Goal: Task Accomplishment & Management: Manage account settings

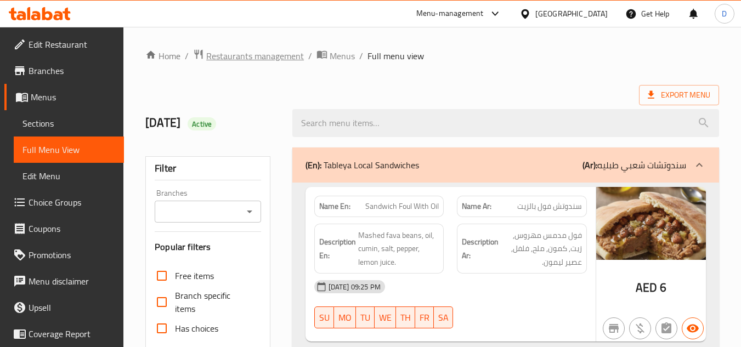
click at [249, 55] on span "Restaurants management" at bounding box center [255, 55] width 98 height 13
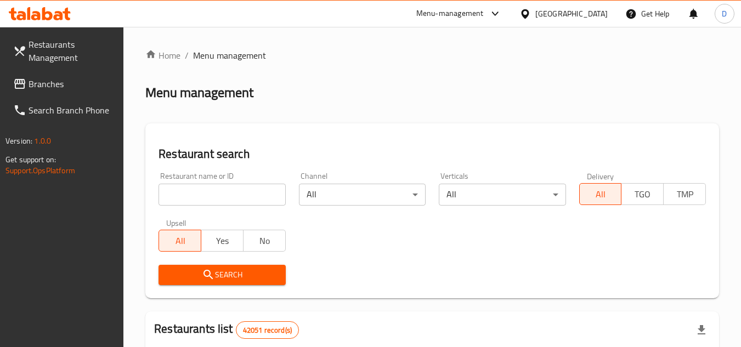
click at [54, 87] on span "Branches" at bounding box center [72, 83] width 87 height 13
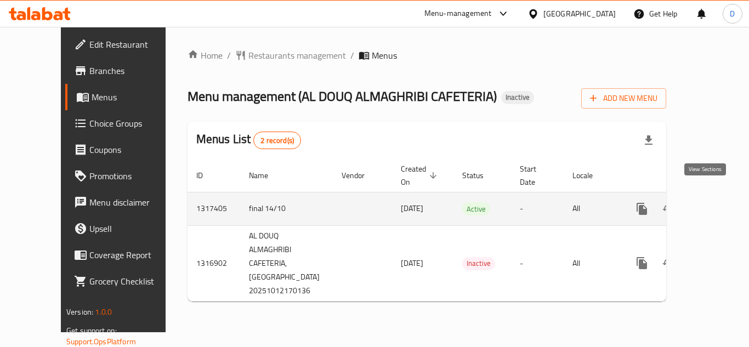
click at [717, 204] on icon "enhanced table" at bounding box center [722, 209] width 10 height 10
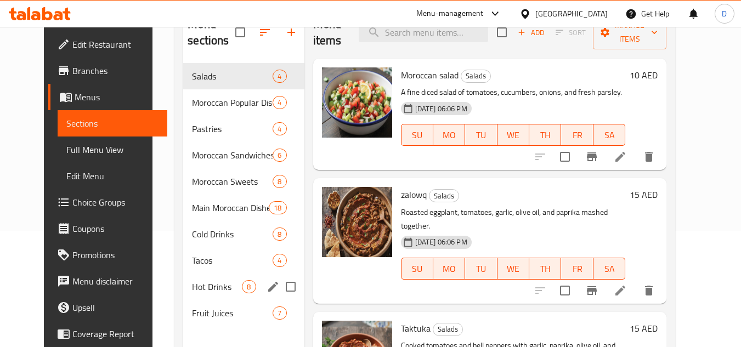
scroll to position [154, 0]
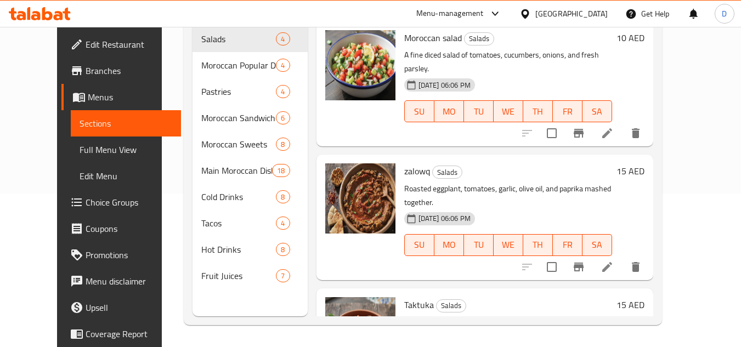
click at [555, 12] on div "[GEOGRAPHIC_DATA]" at bounding box center [571, 14] width 72 height 12
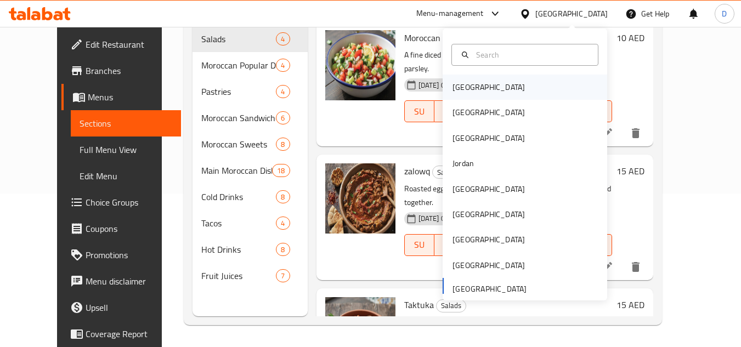
click at [484, 82] on div "Bahrain" at bounding box center [525, 87] width 165 height 25
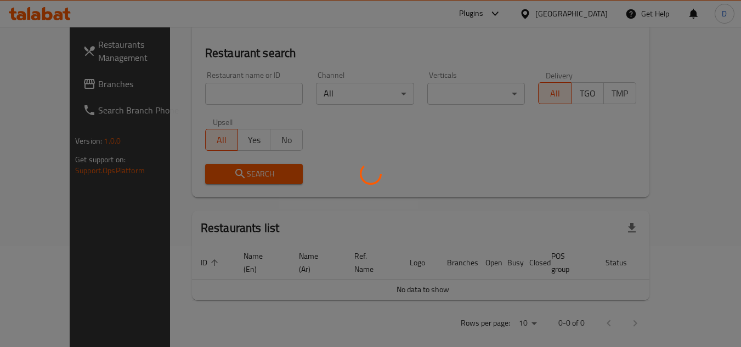
scroll to position [154, 0]
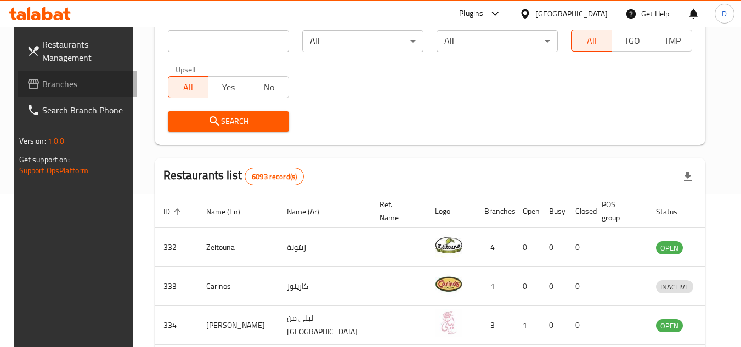
click at [86, 93] on link "Branches" at bounding box center [78, 84] width 120 height 26
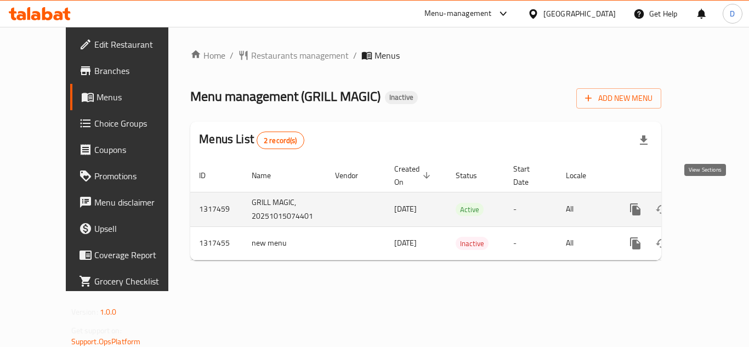
click at [708, 203] on icon "enhanced table" at bounding box center [714, 209] width 13 height 13
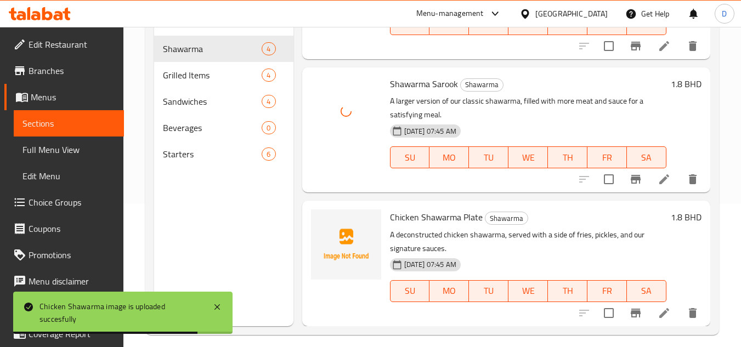
scroll to position [154, 0]
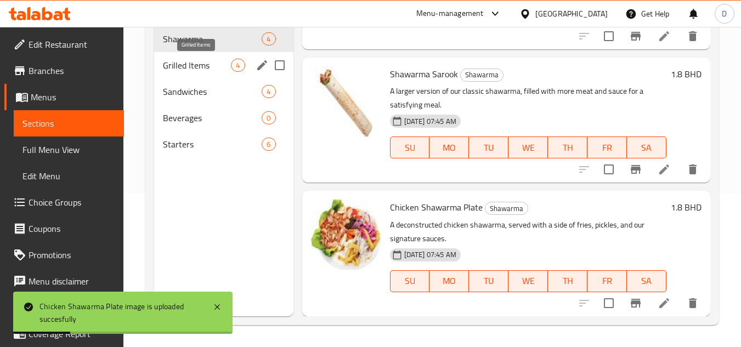
click at [211, 61] on span "Grilled Items" at bounding box center [197, 65] width 68 height 13
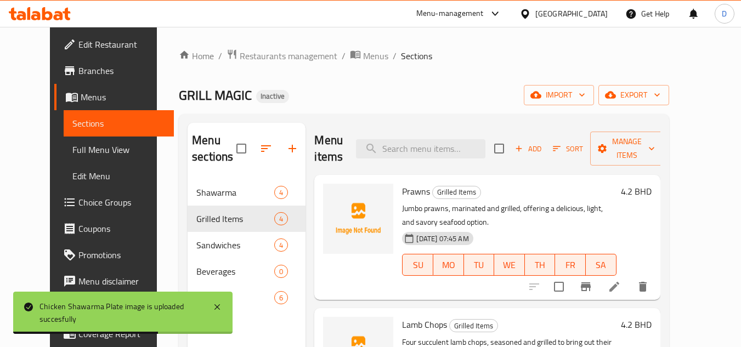
click at [402, 195] on span "Prawns" at bounding box center [416, 191] width 28 height 16
copy h6 "Prawns"
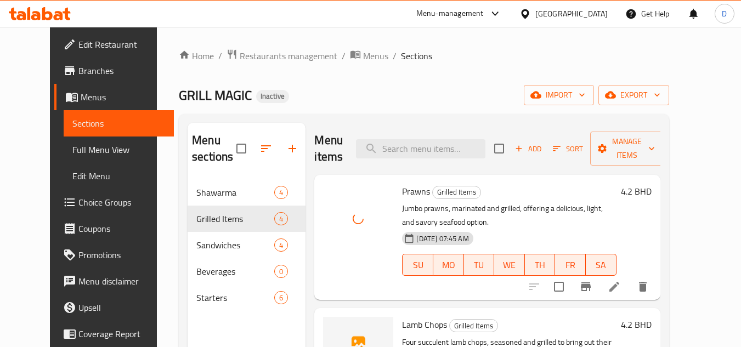
click at [402, 329] on span "Lamb Chops" at bounding box center [424, 325] width 45 height 16
copy h6 "Lamb Chops"
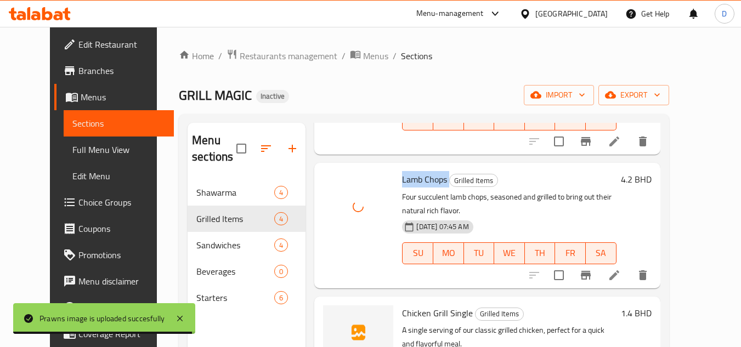
scroll to position [204, 0]
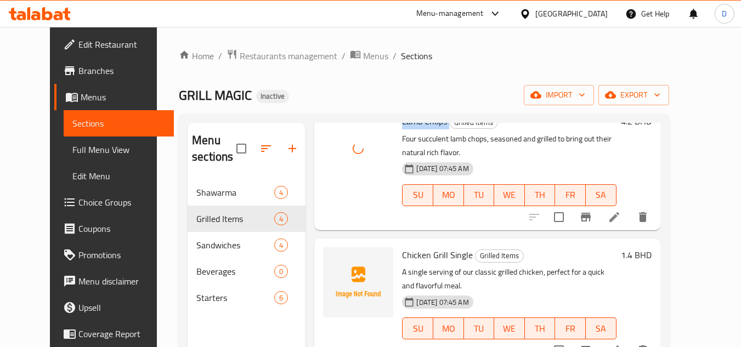
click at [425, 252] on span "Chicken Grill Single" at bounding box center [437, 255] width 71 height 16
copy h6 "Chicken Grill Single"
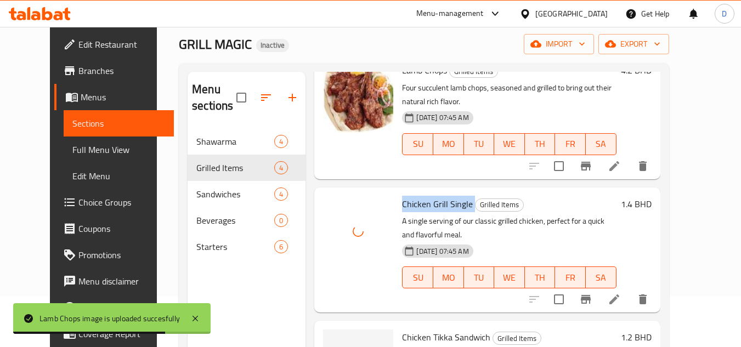
scroll to position [110, 0]
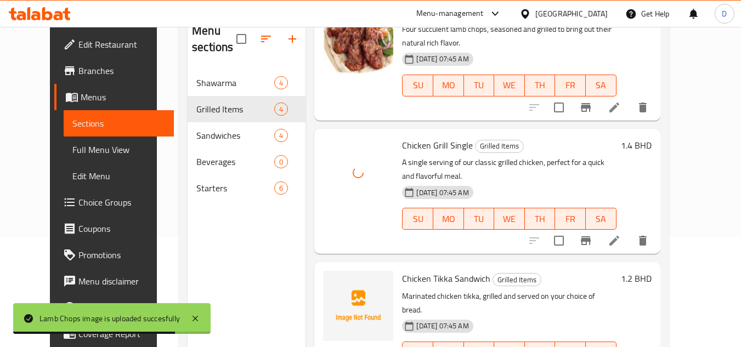
click at [427, 270] on span "Chicken Tikka Sandwich" at bounding box center [446, 278] width 88 height 16
copy h6 "Chicken Tikka Sandwich"
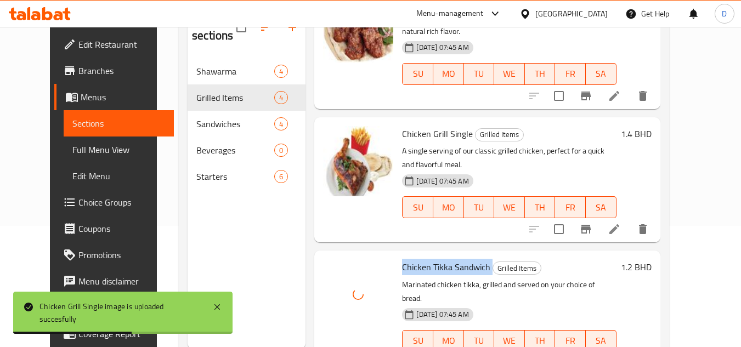
scroll to position [154, 0]
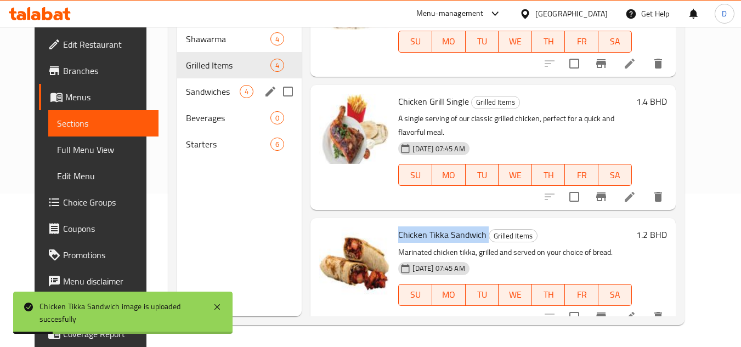
click at [214, 88] on span "Sandwiches" at bounding box center [213, 91] width 54 height 13
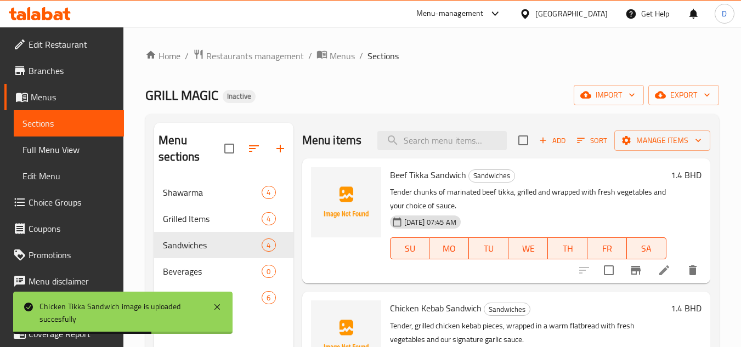
click at [447, 183] on span "Beef Tikka Sandwich" at bounding box center [428, 175] width 76 height 16
copy h6 "Beef Tikka Sandwich"
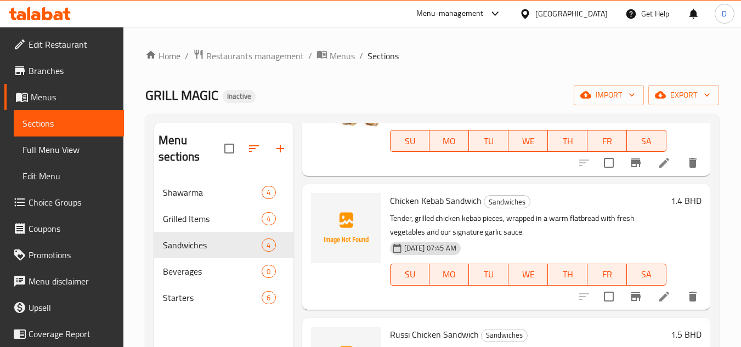
scroll to position [110, 0]
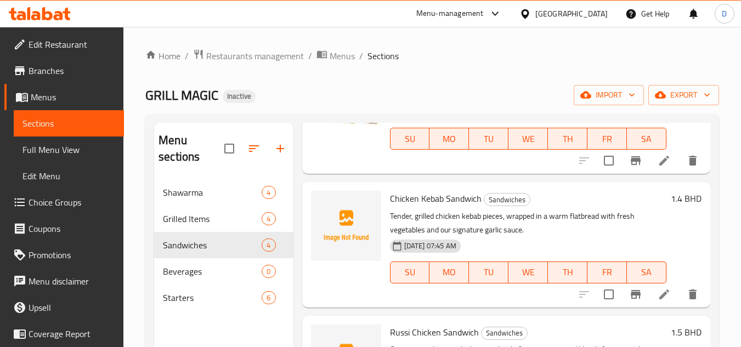
click at [467, 207] on span "Chicken Kebab Sandwich" at bounding box center [436, 198] width 92 height 16
copy h6 "Chicken Kebab Sandwich"
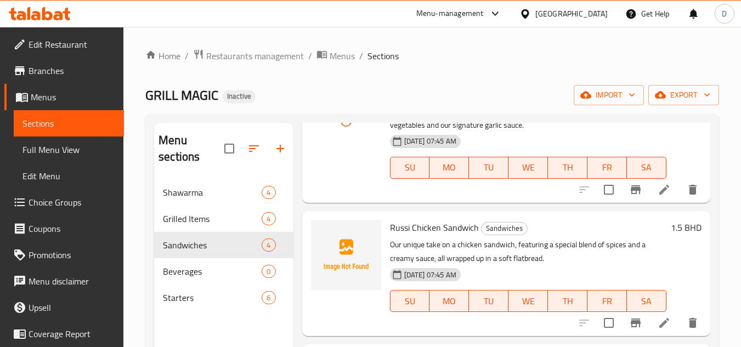
scroll to position [231, 0]
click at [426, 227] on span "Russi Chicken Sandwich" at bounding box center [434, 227] width 89 height 16
copy h6 "Russi Chicken Sandwich"
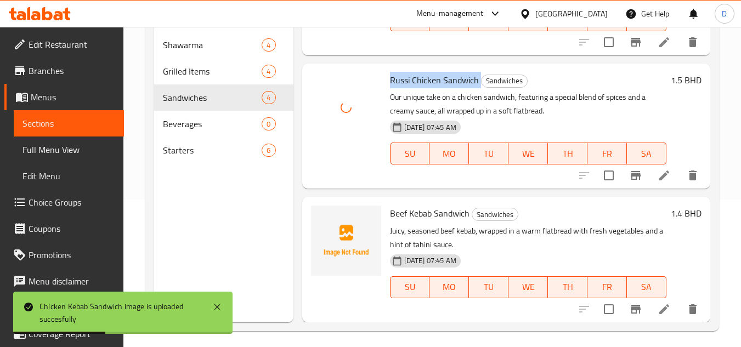
scroll to position [154, 0]
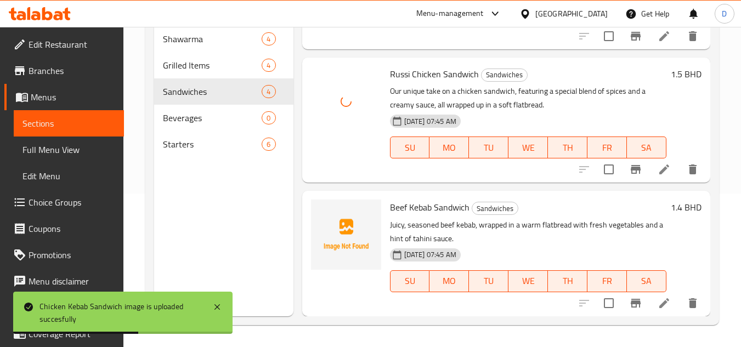
click at [427, 205] on span "Beef Kebab Sandwich" at bounding box center [430, 207] width 80 height 16
copy h6 "Beef Kebab Sandwich"
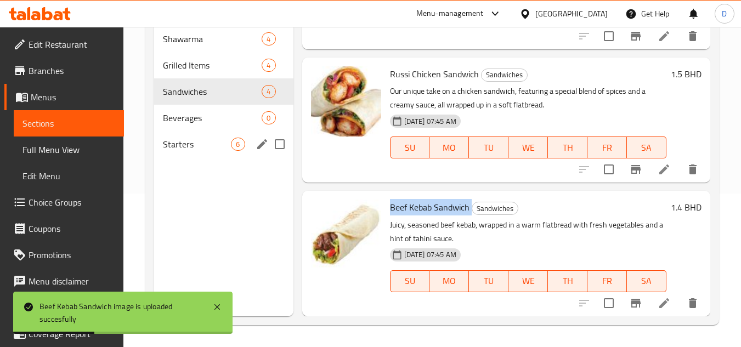
click at [162, 140] on div "Starters 6" at bounding box center [223, 144] width 139 height 26
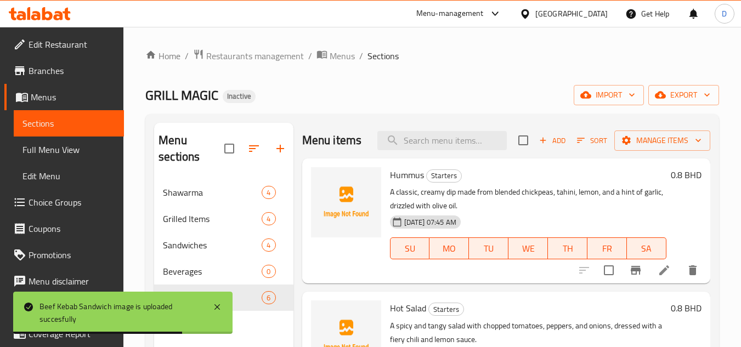
click at [411, 183] on span "Hummus" at bounding box center [407, 175] width 34 height 16
copy h6 "Hummus"
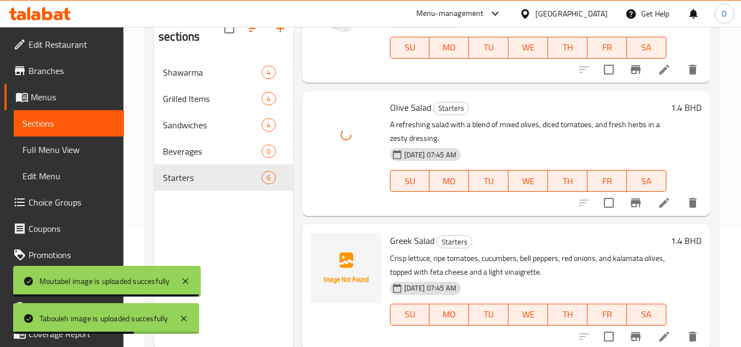
scroll to position [154, 0]
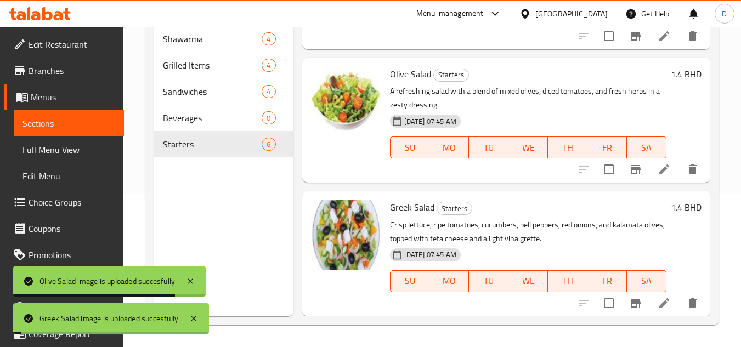
click at [233, 249] on div "Menu sections Shawarma 4 Grilled Items 4 Sandwiches 4 Beverages 0 Starters 6" at bounding box center [223, 142] width 139 height 347
click at [74, 153] on span "Full Menu View" at bounding box center [68, 149] width 93 height 13
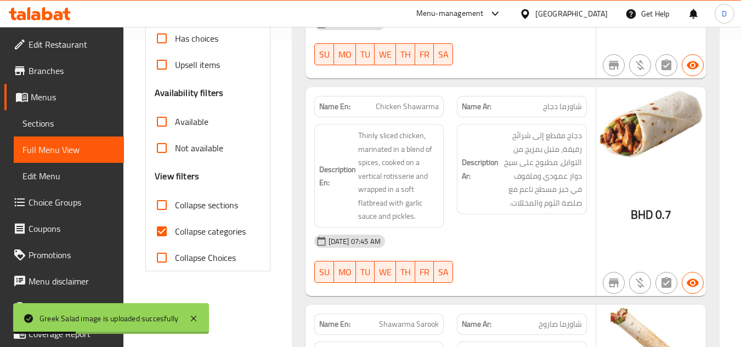
scroll to position [318, 0]
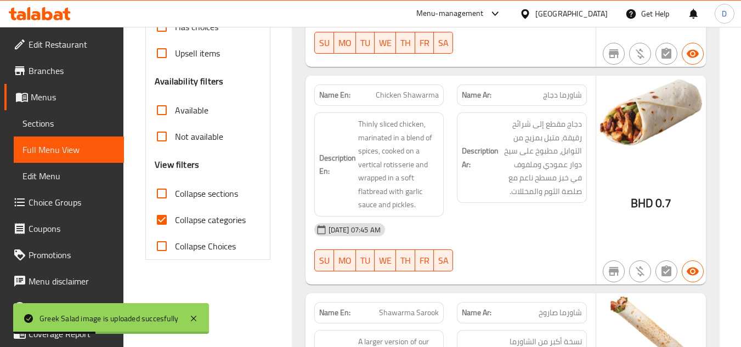
click at [218, 214] on span "Collapse categories" at bounding box center [210, 219] width 71 height 13
click at [175, 214] on input "Collapse categories" at bounding box center [162, 220] width 26 height 26
checkbox input "false"
click at [217, 198] on span "Collapse sections" at bounding box center [206, 193] width 63 height 13
click at [175, 198] on input "Collapse sections" at bounding box center [162, 194] width 26 height 26
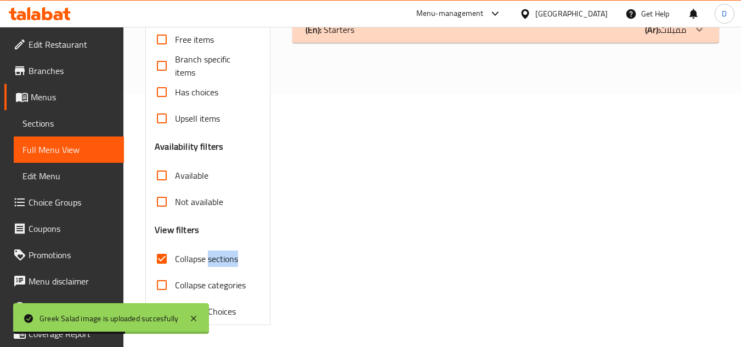
click at [217, 252] on span "Collapse sections" at bounding box center [206, 258] width 63 height 13
click at [175, 246] on input "Collapse sections" at bounding box center [162, 259] width 26 height 26
checkbox input "false"
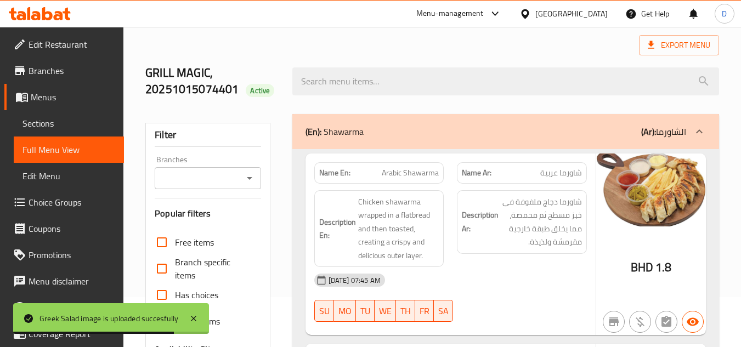
scroll to position [0, 0]
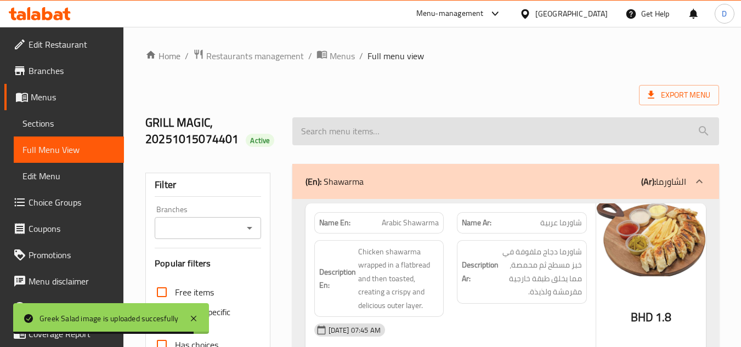
click at [520, 123] on input "search" at bounding box center [505, 131] width 427 height 28
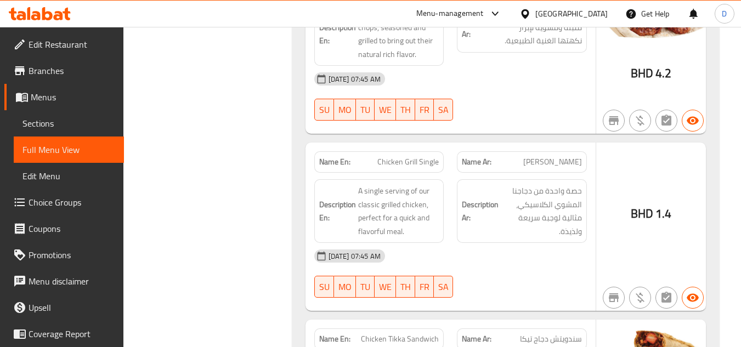
scroll to position [1262, 0]
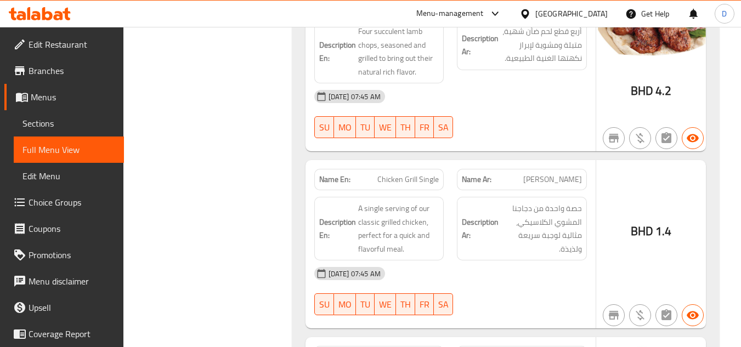
click at [505, 176] on div "Name Ar: فروج مشوي فردي" at bounding box center [522, 179] width 130 height 21
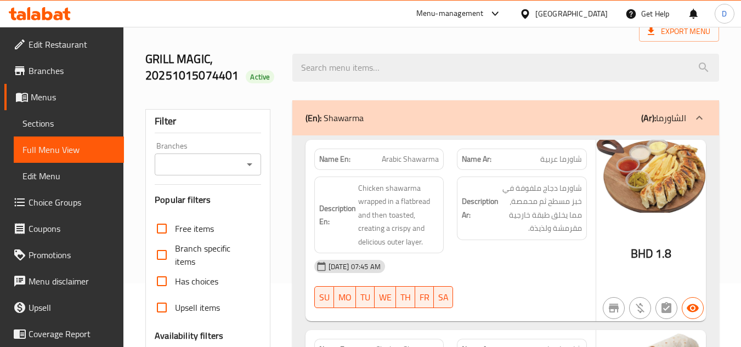
scroll to position [165, 0]
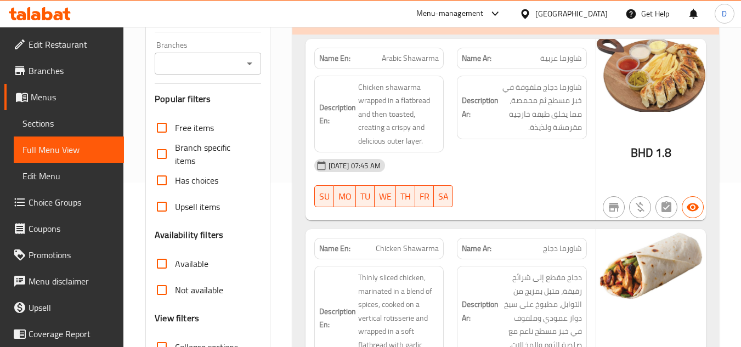
click at [64, 120] on span "Sections" at bounding box center [68, 123] width 93 height 13
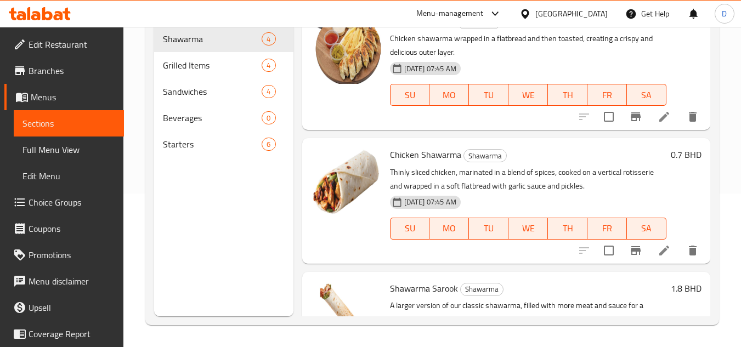
scroll to position [154, 0]
click at [77, 145] on span "Full Menu View" at bounding box center [68, 149] width 93 height 13
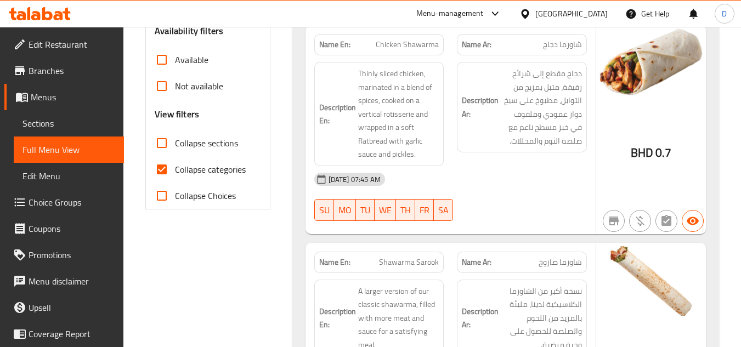
scroll to position [373, 0]
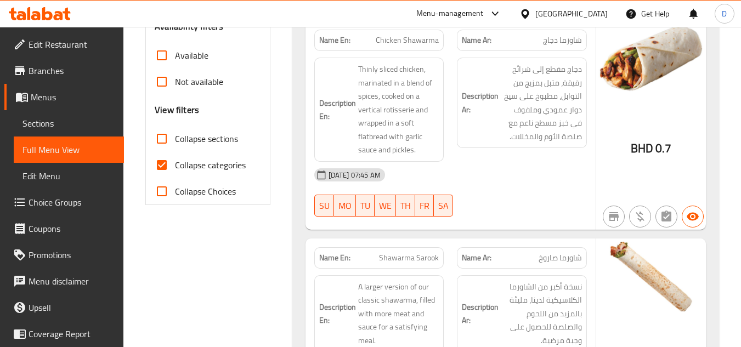
click at [212, 160] on span "Collapse categories" at bounding box center [210, 165] width 71 height 13
click at [175, 160] on input "Collapse categories" at bounding box center [162, 165] width 26 height 26
checkbox input "false"
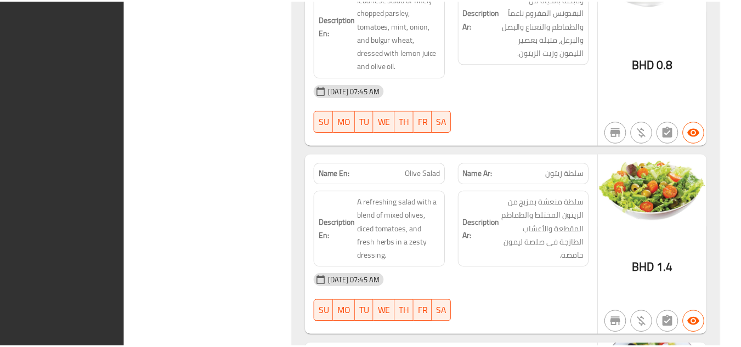
scroll to position [3555, 0]
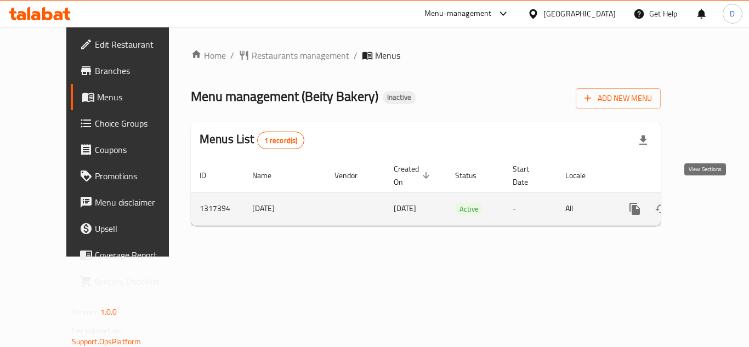
click at [709, 204] on icon "enhanced table" at bounding box center [714, 209] width 10 height 10
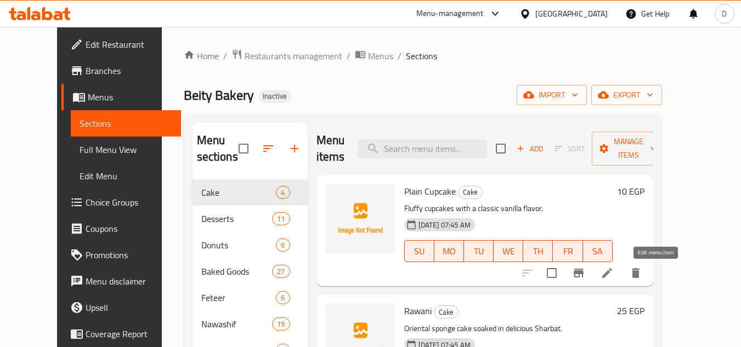
click at [612, 276] on icon at bounding box center [607, 273] width 10 height 10
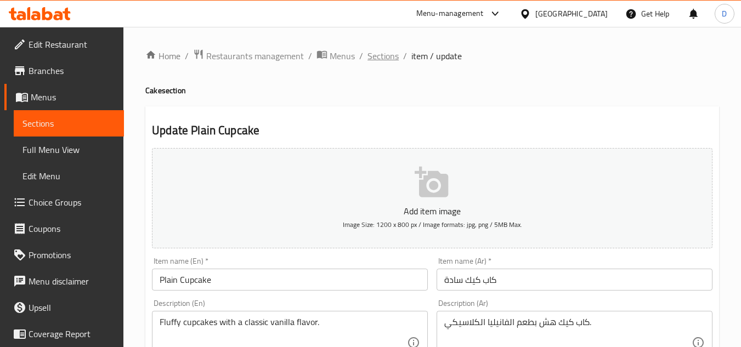
click at [384, 54] on span "Sections" at bounding box center [383, 55] width 31 height 13
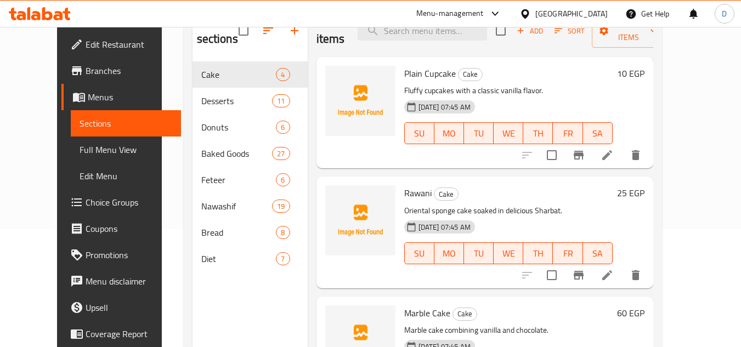
scroll to position [99, 0]
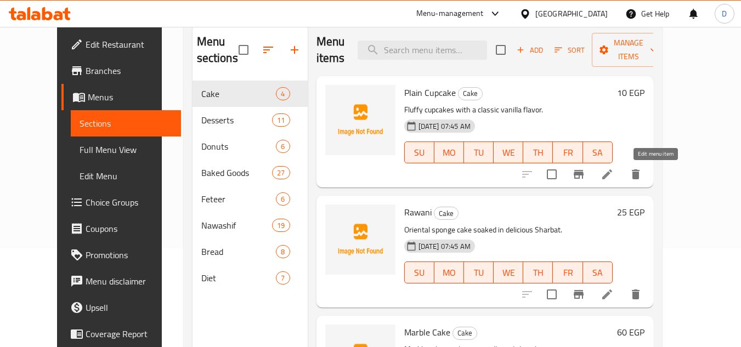
click at [612, 174] on icon at bounding box center [607, 175] width 10 height 10
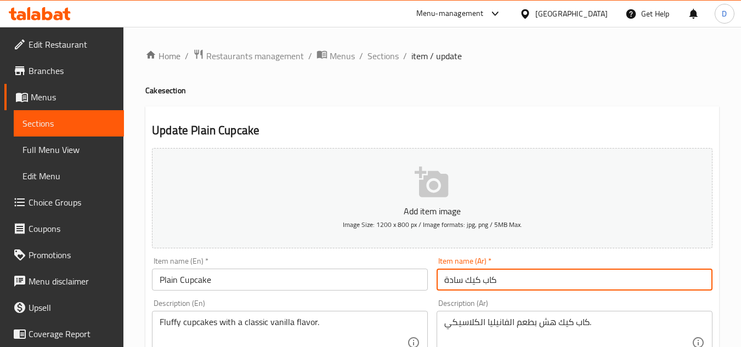
click at [492, 283] on input "كاب كيك سادة" at bounding box center [575, 280] width 276 height 22
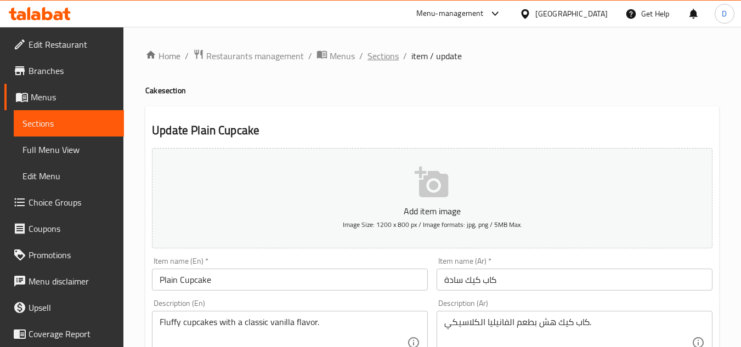
click at [387, 59] on span "Sections" at bounding box center [383, 55] width 31 height 13
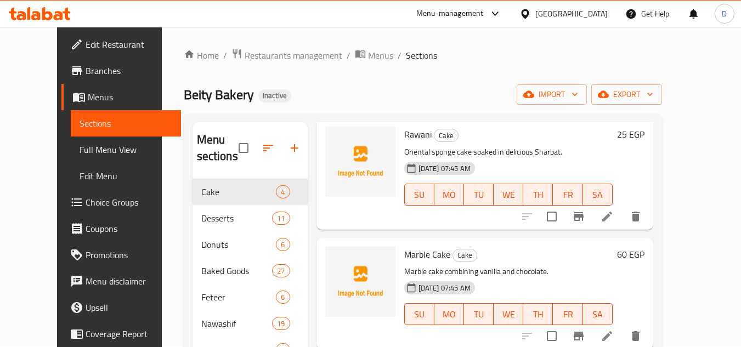
scroll to position [154, 0]
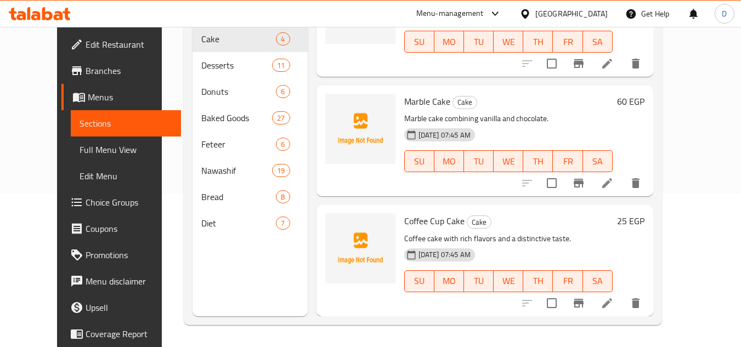
click at [614, 308] on icon at bounding box center [607, 303] width 13 height 13
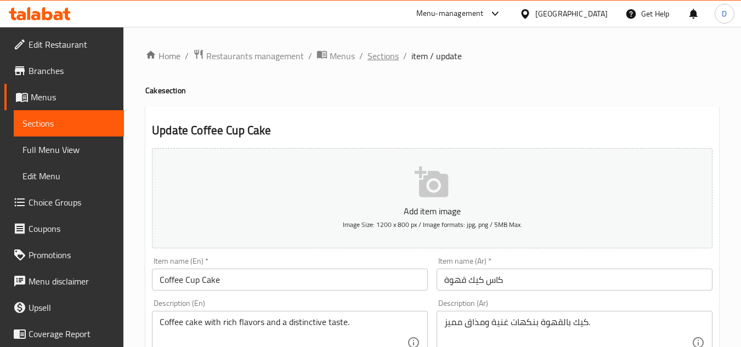
click at [380, 62] on span "Sections" at bounding box center [383, 55] width 31 height 13
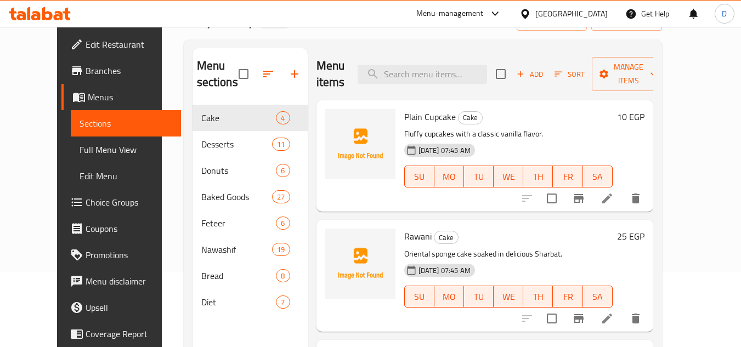
scroll to position [44, 0]
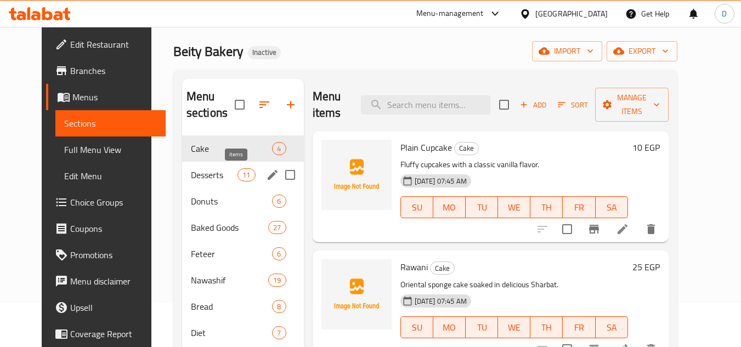
click at [238, 177] on span "11" at bounding box center [246, 175] width 16 height 10
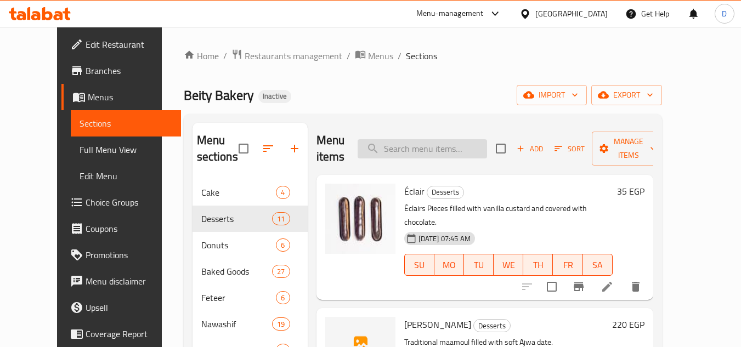
click at [485, 150] on input "search" at bounding box center [422, 148] width 129 height 19
paste input "باتون ساليه حبه بركه"
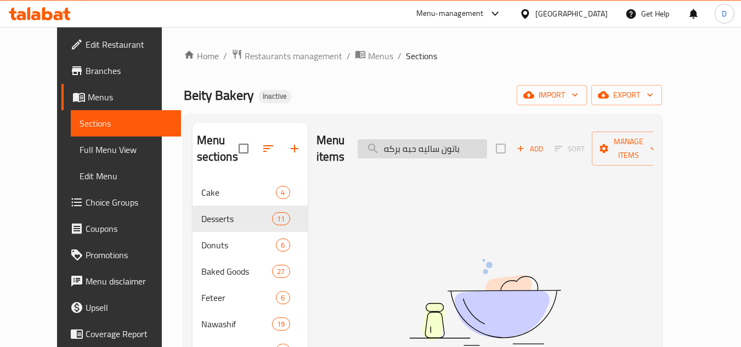
click at [408, 139] on input "باتون ساليه حبه بركه" at bounding box center [422, 148] width 129 height 19
click at [413, 147] on input "باتون ساليه حبه" at bounding box center [422, 148] width 129 height 19
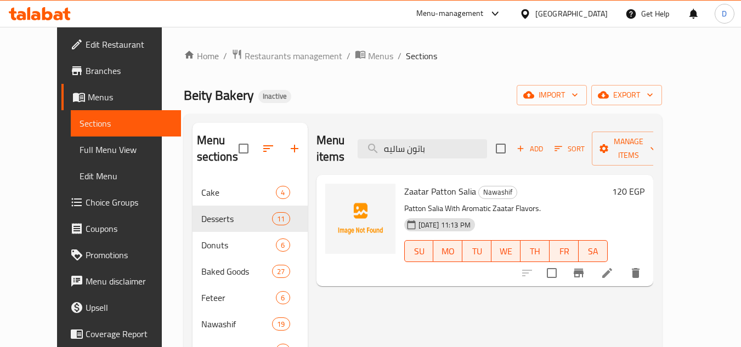
type input "باتون ساليه"
drag, startPoint x: 414, startPoint y: 178, endPoint x: 441, endPoint y: 174, distance: 26.6
click at [431, 183] on span "Zaatar Patton Salia" at bounding box center [440, 191] width 72 height 16
click at [445, 175] on div "Zaatar [PERSON_NAME] Nawashif [PERSON_NAME] With Aromatic Zaatar Flavors. [DATE…" at bounding box center [485, 230] width 337 height 111
drag, startPoint x: 452, startPoint y: 140, endPoint x: 380, endPoint y: 132, distance: 71.7
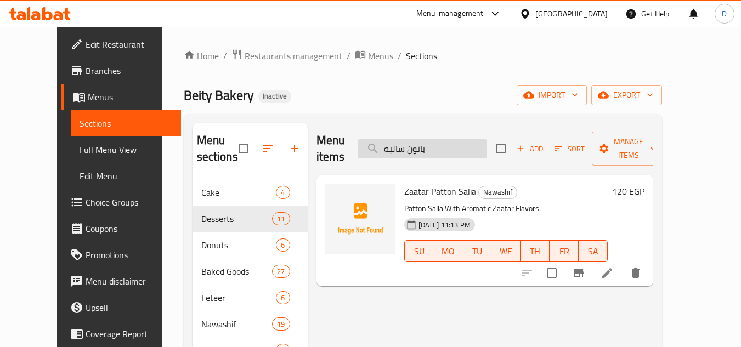
click at [380, 139] on input "باتون ساليه" at bounding box center [422, 148] width 129 height 19
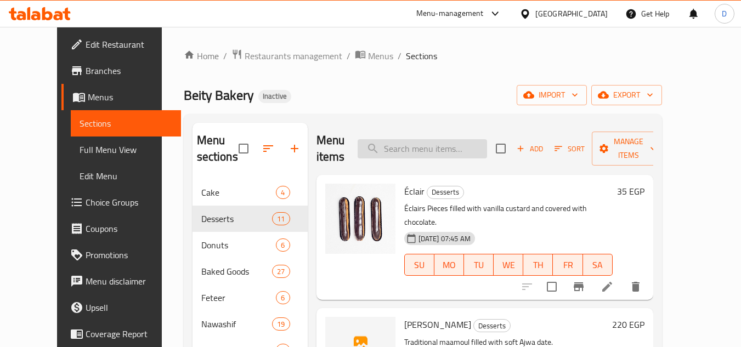
click at [460, 147] on input "search" at bounding box center [422, 148] width 129 height 19
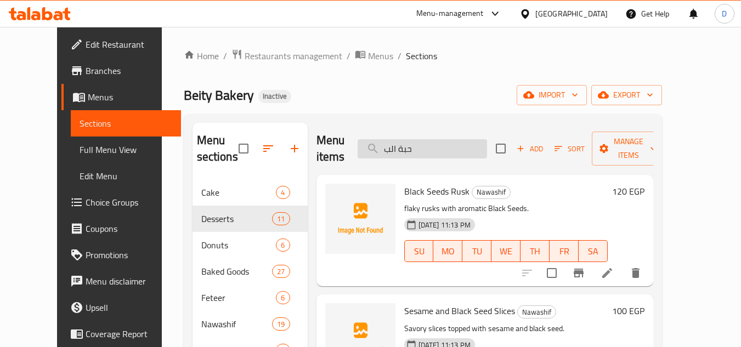
type input "حبة البر"
drag, startPoint x: 435, startPoint y: 139, endPoint x: 382, endPoint y: 136, distance: 52.8
click at [382, 139] on input "حبة البر" at bounding box center [422, 148] width 129 height 19
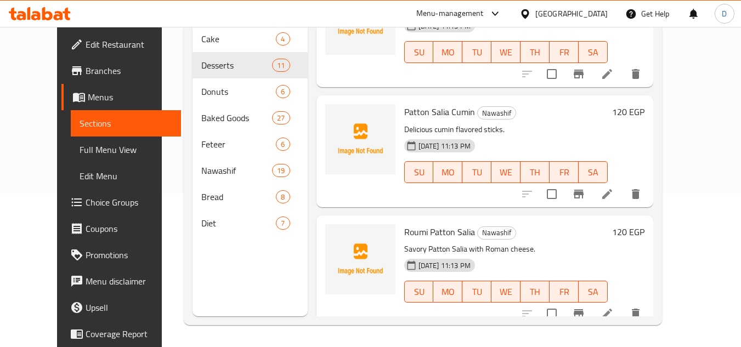
scroll to position [12, 0]
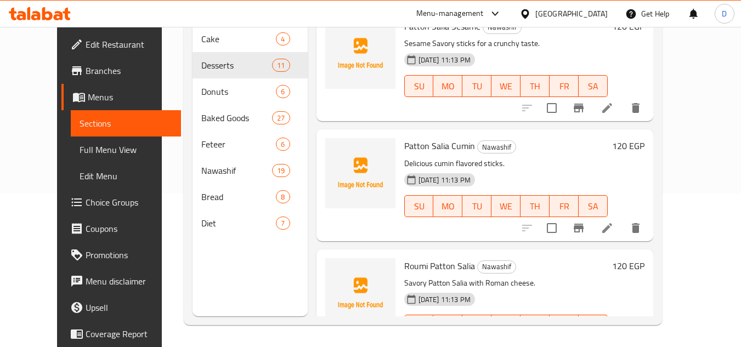
type input "باتون"
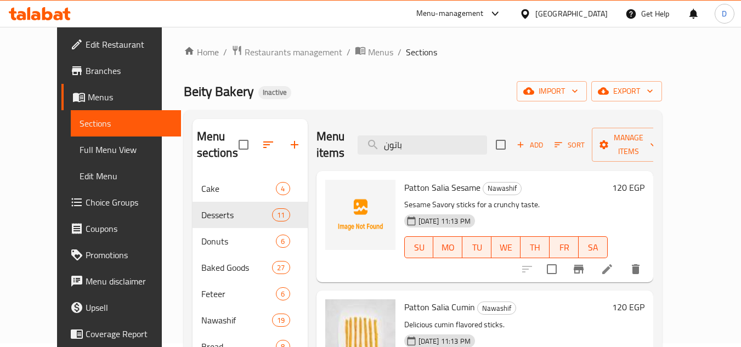
scroll to position [0, 0]
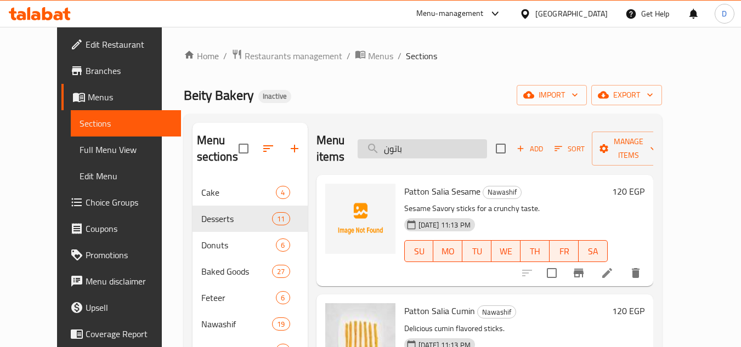
click at [409, 146] on input "باتون" at bounding box center [422, 148] width 129 height 19
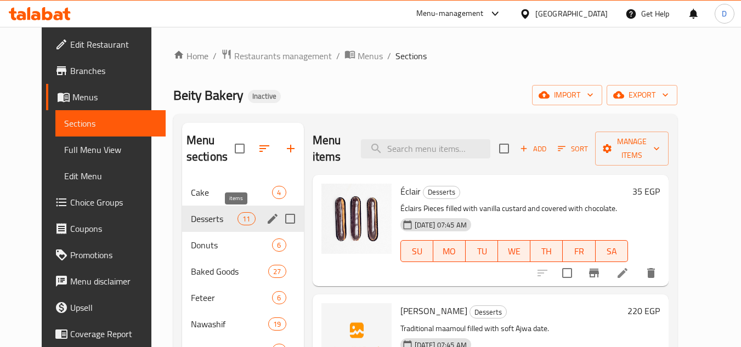
drag, startPoint x: 236, startPoint y: 217, endPoint x: 492, endPoint y: 273, distance: 262.4
click at [238, 216] on span "11" at bounding box center [246, 219] width 16 height 10
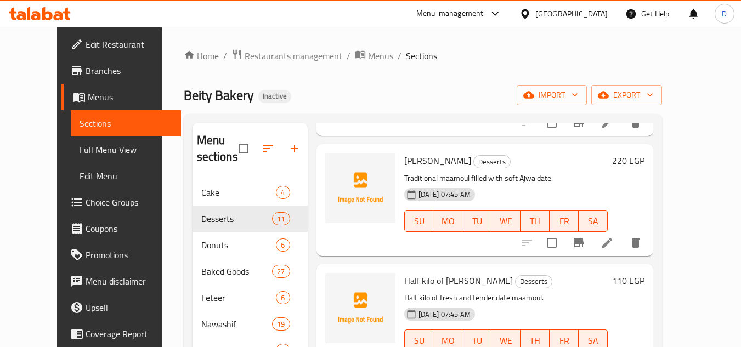
scroll to position [165, 0]
click at [614, 236] on icon at bounding box center [607, 242] width 13 height 13
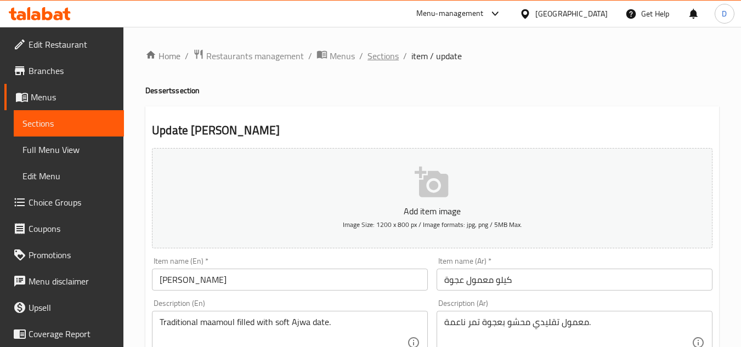
click at [381, 55] on span "Sections" at bounding box center [383, 55] width 31 height 13
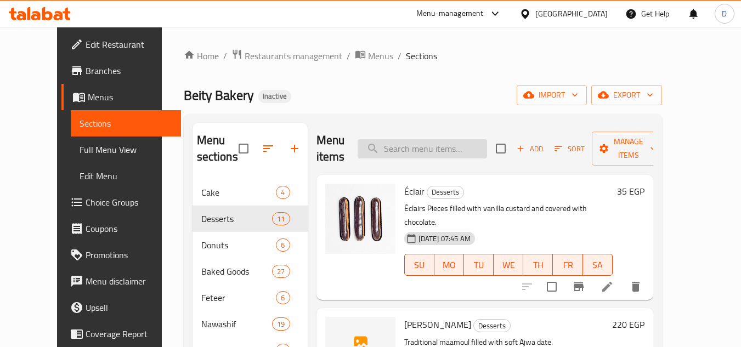
click at [432, 150] on input "search" at bounding box center [422, 148] width 129 height 19
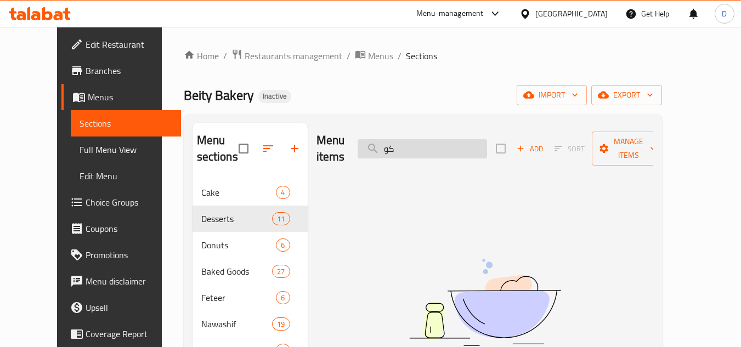
type input "ك"
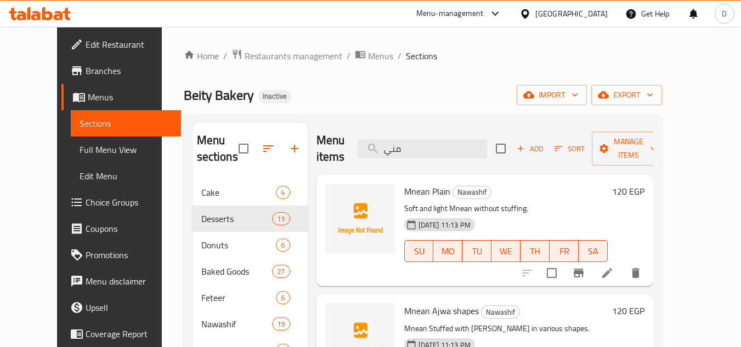
type input "مني"
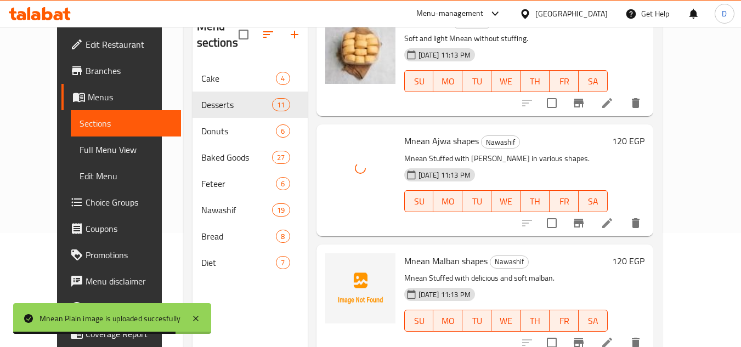
scroll to position [154, 0]
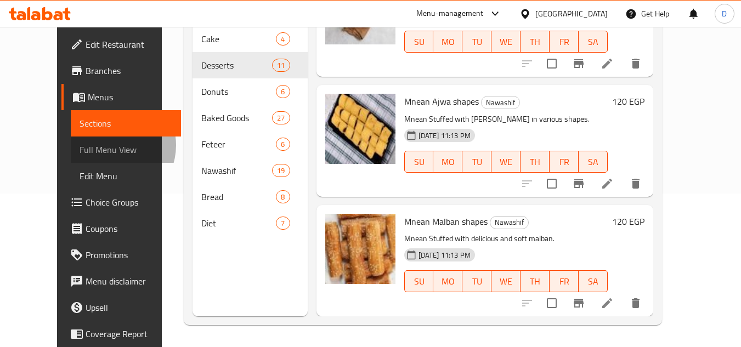
click at [80, 145] on span "Full Menu View" at bounding box center [126, 149] width 93 height 13
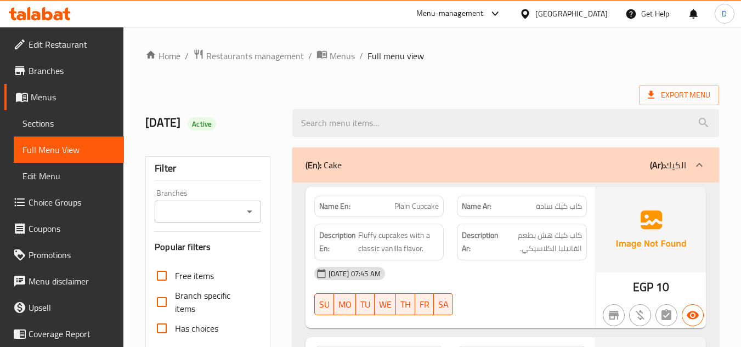
scroll to position [274, 0]
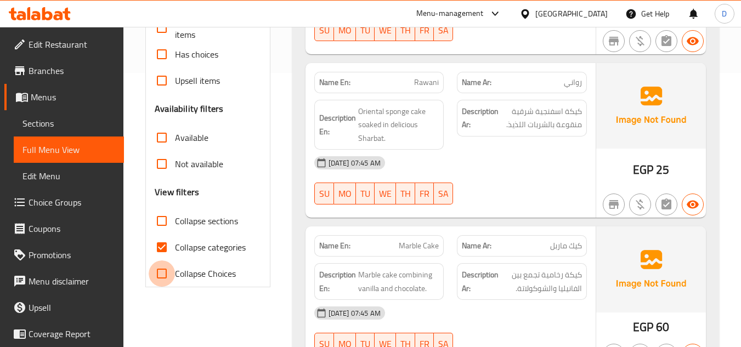
click at [170, 262] on input "Collapse Choices" at bounding box center [162, 274] width 26 height 26
checkbox input "true"
click at [167, 250] on input "Collapse categories" at bounding box center [162, 247] width 26 height 26
checkbox input "false"
click at [166, 271] on input "Collapse Choices" at bounding box center [162, 274] width 26 height 26
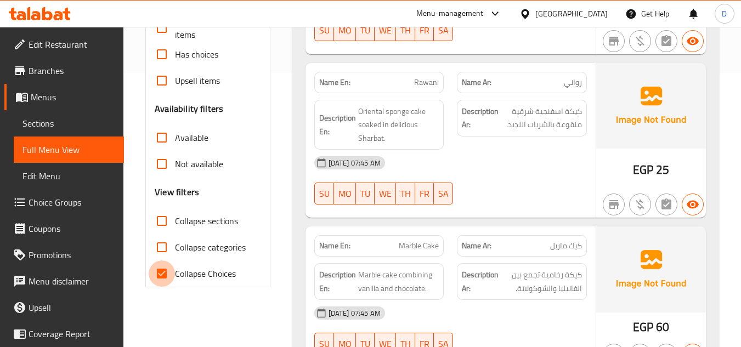
checkbox input "false"
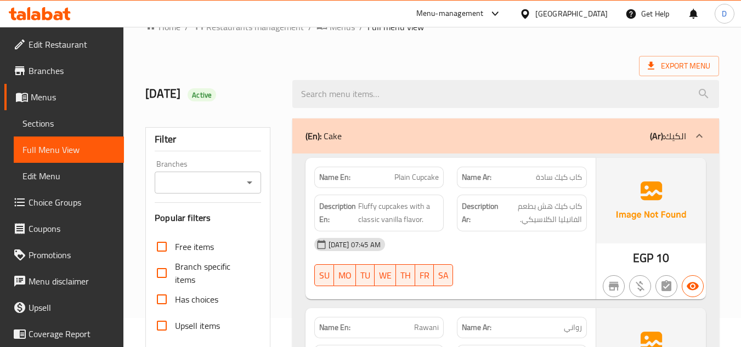
scroll to position [0, 0]
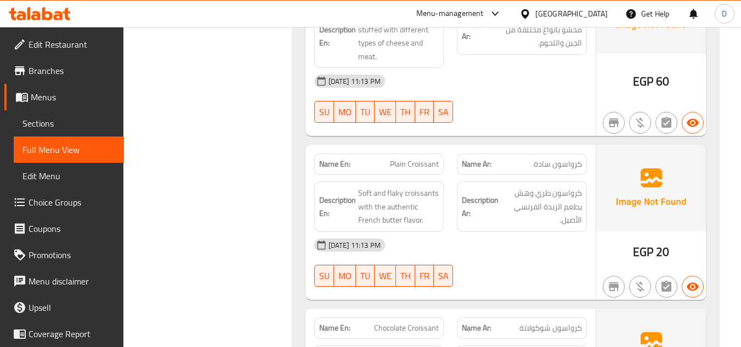
scroll to position [4611, 0]
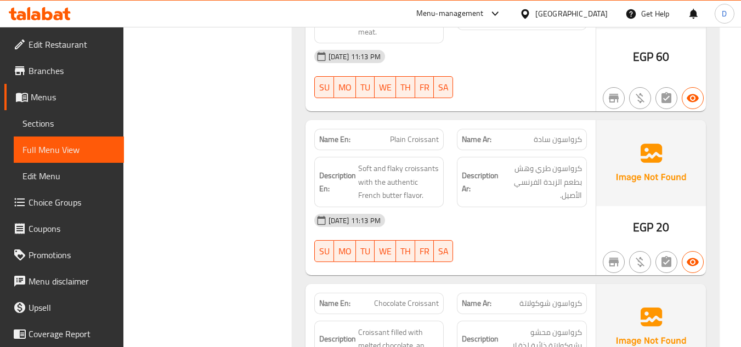
click at [565, 134] on span "كرواسون سادة" at bounding box center [558, 140] width 48 height 12
copy span "كرواسون"
click at [42, 120] on span "Sections" at bounding box center [68, 123] width 93 height 13
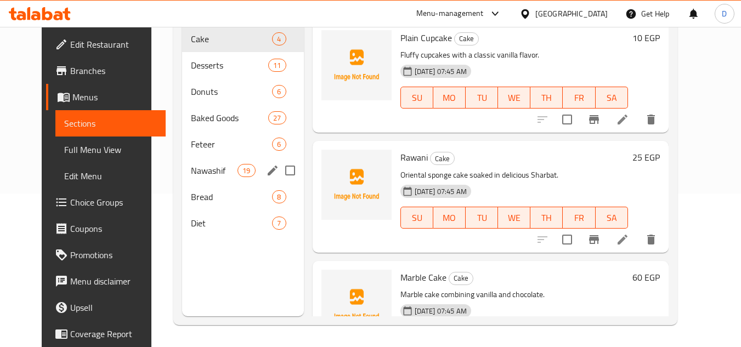
scroll to position [154, 0]
click at [202, 63] on span "Desserts" at bounding box center [214, 65] width 47 height 13
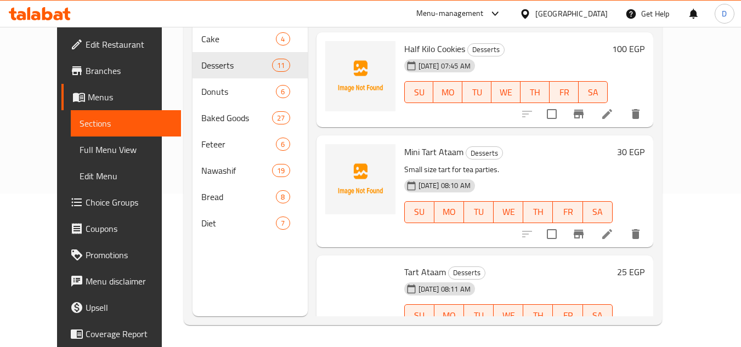
scroll to position [966, 0]
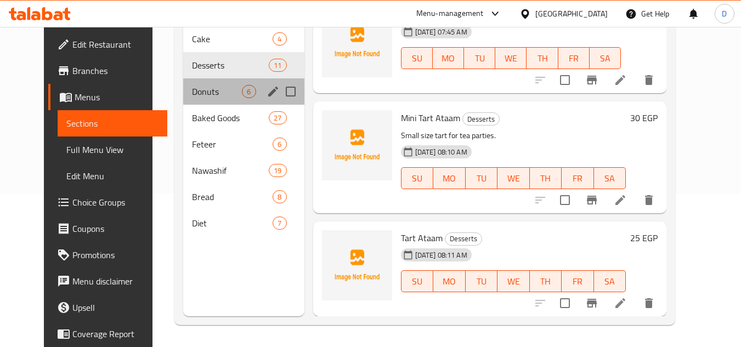
click at [202, 82] on div "Donuts 6" at bounding box center [243, 91] width 121 height 26
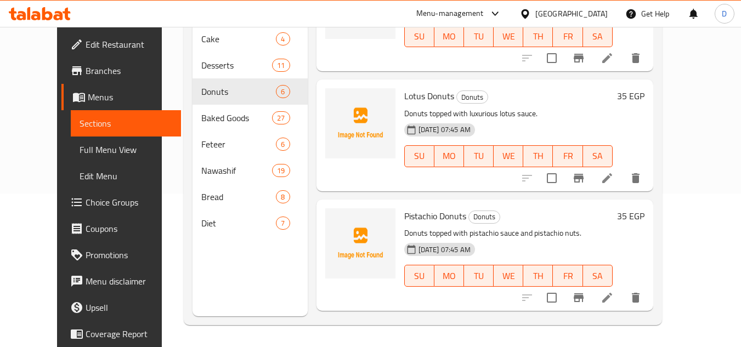
scroll to position [196, 0]
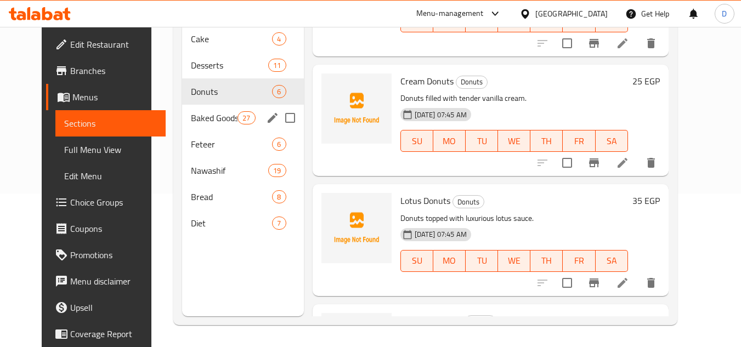
click at [194, 123] on span "Baked Goods" at bounding box center [214, 117] width 47 height 13
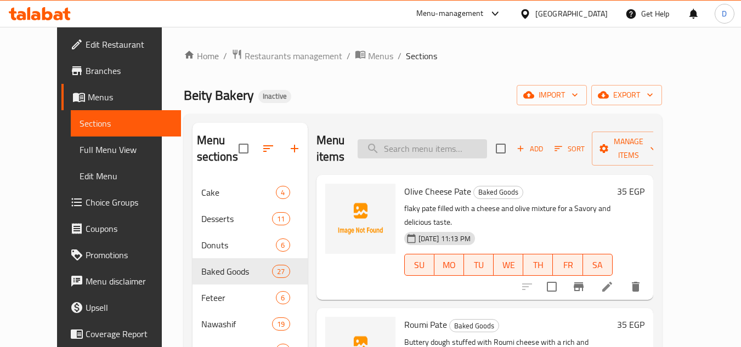
click at [418, 142] on input "search" at bounding box center [422, 148] width 129 height 19
type input "ن"
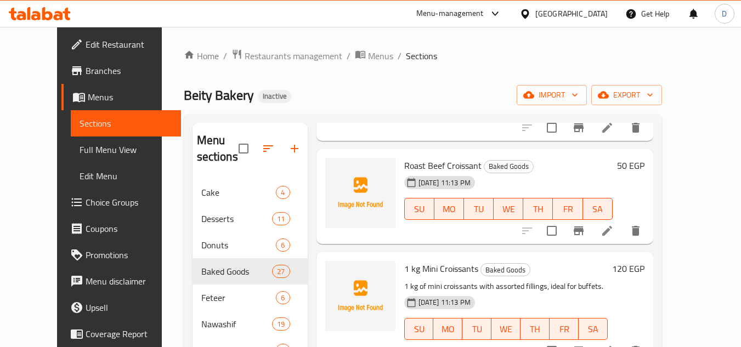
scroll to position [55, 0]
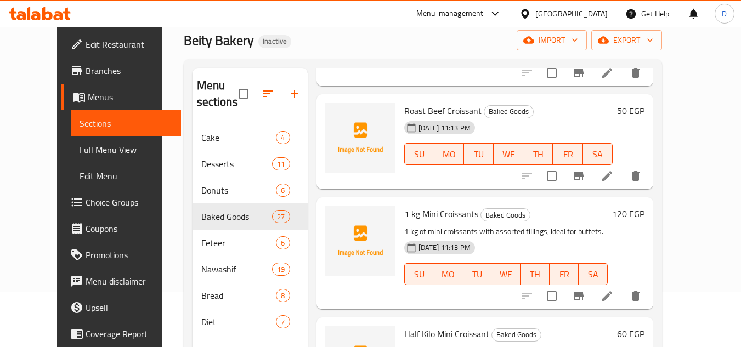
type input "كرواس"
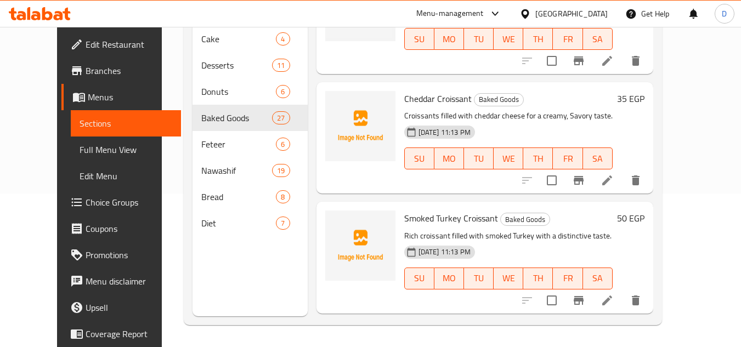
scroll to position [190, 0]
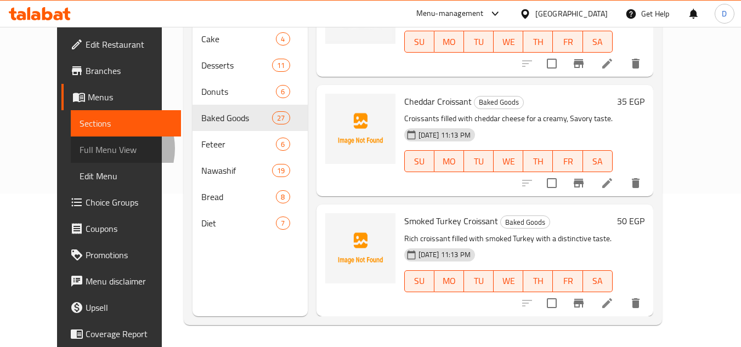
click at [80, 149] on span "Full Menu View" at bounding box center [126, 149] width 93 height 13
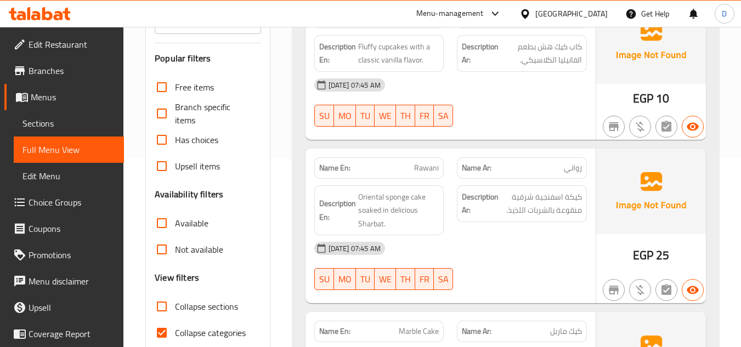
scroll to position [208, 0]
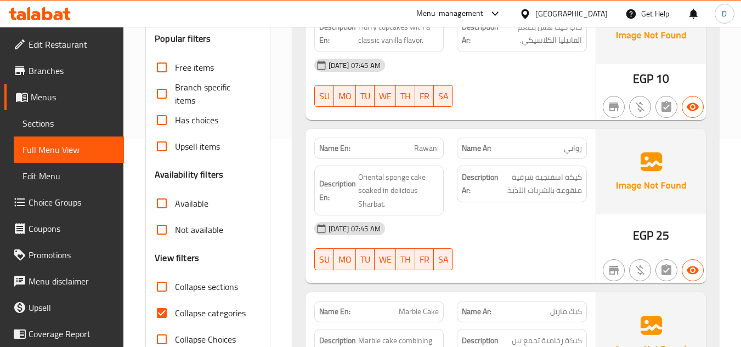
click at [185, 304] on label "Collapse categories" at bounding box center [197, 313] width 97 height 26
click at [175, 304] on input "Collapse categories" at bounding box center [162, 313] width 26 height 26
checkbox input "false"
click at [187, 289] on span "Collapse sections" at bounding box center [206, 286] width 63 height 13
click at [175, 289] on input "Collapse sections" at bounding box center [162, 287] width 26 height 26
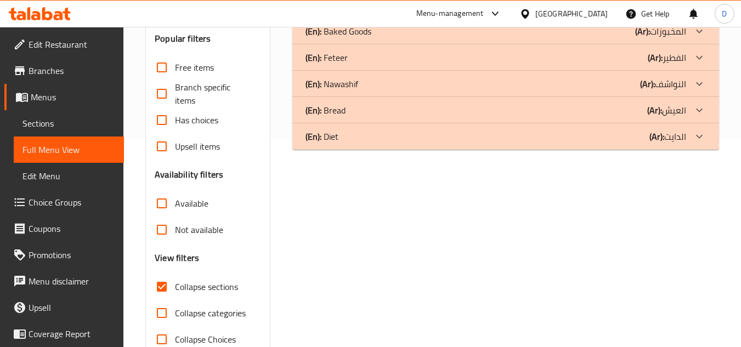
click at [193, 288] on span "Collapse sections" at bounding box center [206, 286] width 63 height 13
click at [175, 288] on input "Collapse sections" at bounding box center [162, 287] width 26 height 26
checkbox input "false"
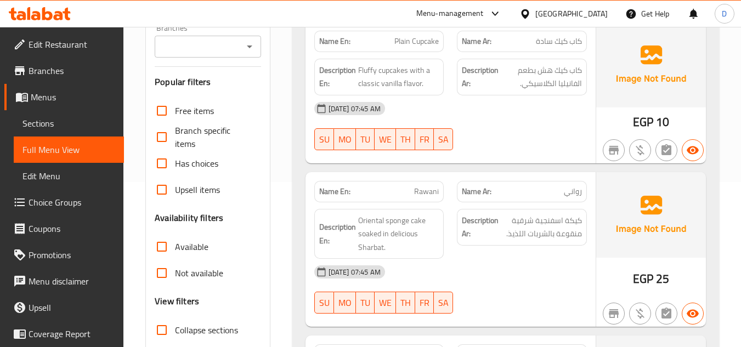
scroll to position [0, 0]
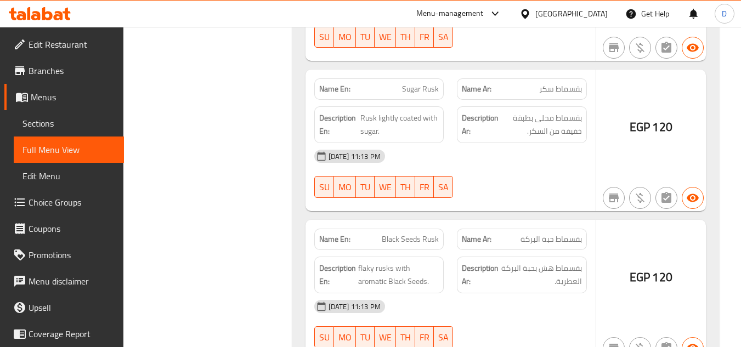
click at [416, 234] on span "Black Seeds Rusk" at bounding box center [410, 240] width 57 height 12
copy span "Black Seeds Rusk"
click at [73, 122] on span "Sections" at bounding box center [68, 123] width 93 height 13
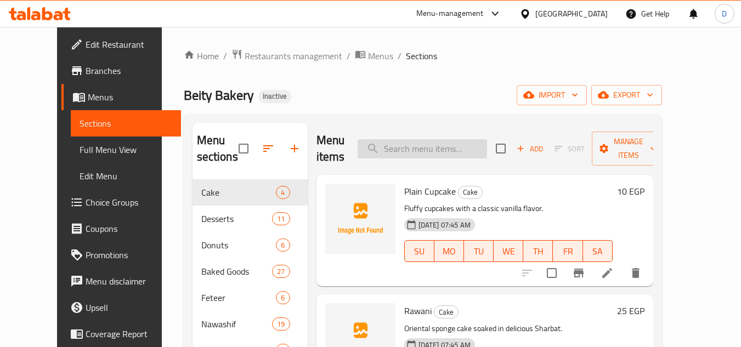
click at [441, 142] on input "search" at bounding box center [422, 148] width 129 height 19
paste input "Black Seeds Rusk"
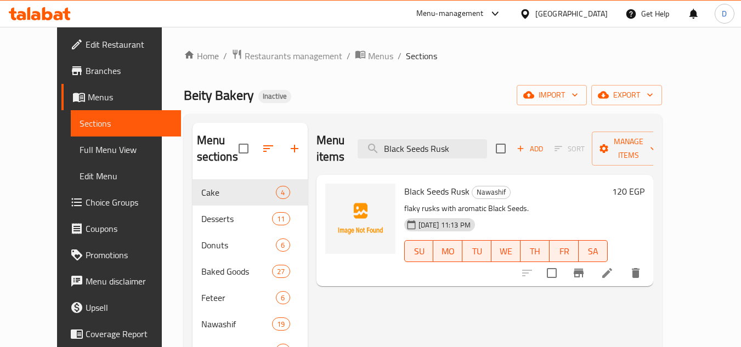
type input "Black Seeds Rusk"
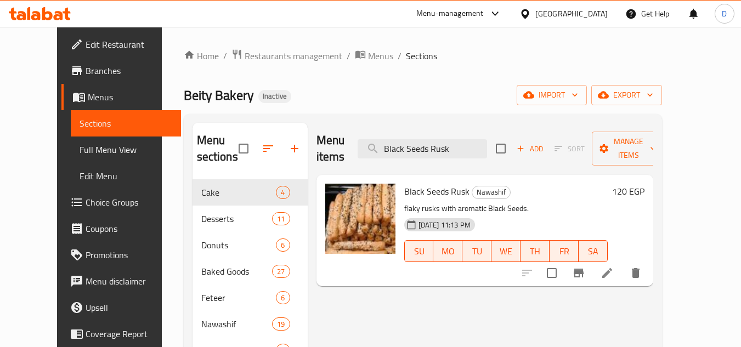
click at [80, 156] on span "Full Menu View" at bounding box center [126, 149] width 93 height 13
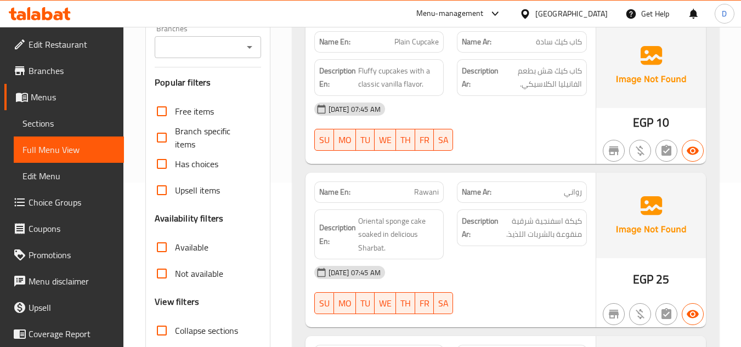
scroll to position [219, 0]
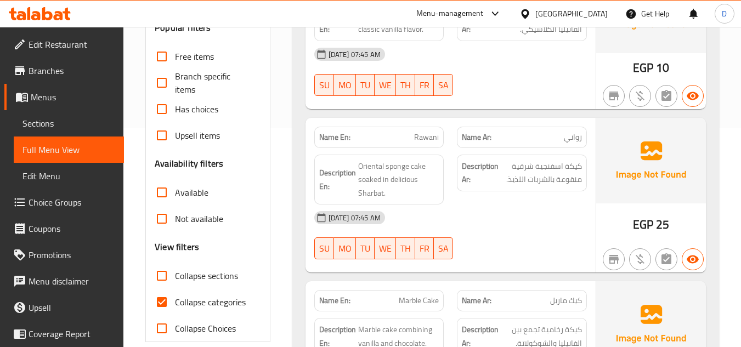
click at [181, 299] on span "Collapse categories" at bounding box center [210, 302] width 71 height 13
click at [175, 299] on input "Collapse categories" at bounding box center [162, 302] width 26 height 26
checkbox input "false"
click at [201, 274] on span "Collapse sections" at bounding box center [206, 275] width 63 height 13
click at [175, 274] on input "Collapse sections" at bounding box center [162, 276] width 26 height 26
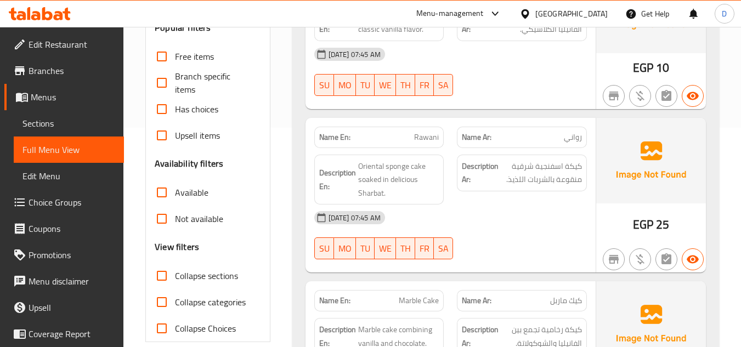
click at [201, 274] on span "Collapse sections" at bounding box center [206, 275] width 63 height 13
click at [175, 274] on input "Collapse sections" at bounding box center [162, 276] width 26 height 26
checkbox input "false"
click at [520, 232] on div "[DATE] 07:45 AM SU MO TU WE TH FR SA" at bounding box center [451, 235] width 286 height 61
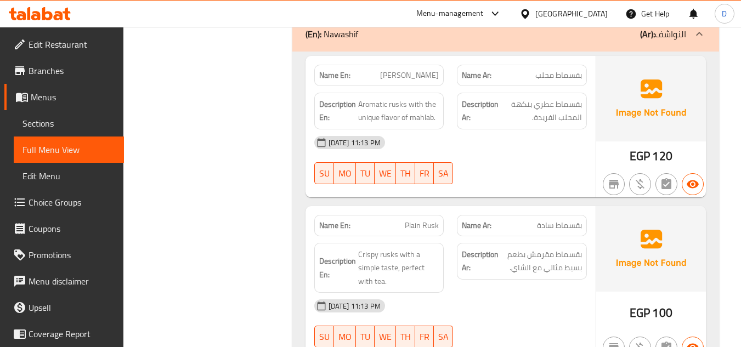
click at [426, 220] on span "Plain Rusk" at bounding box center [422, 226] width 34 height 12
copy span "Plain Rusk"
click at [68, 126] on span "Sections" at bounding box center [68, 123] width 93 height 13
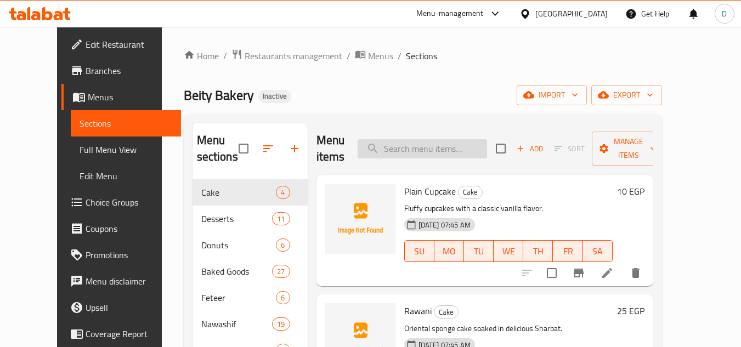
click at [455, 148] on input "search" at bounding box center [422, 148] width 129 height 19
paste input "Plain Rusk"
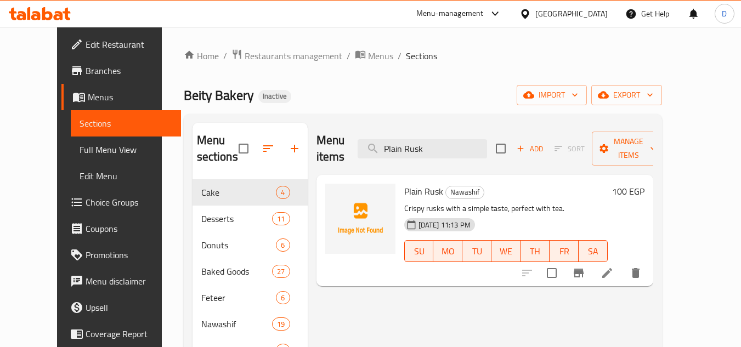
type input "Plain Rusk"
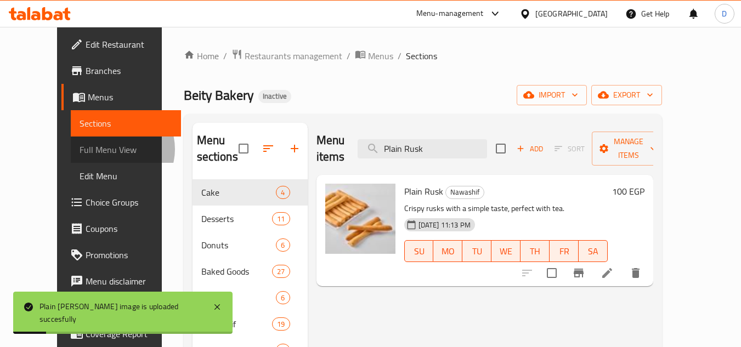
click at [80, 149] on span "Full Menu View" at bounding box center [126, 149] width 93 height 13
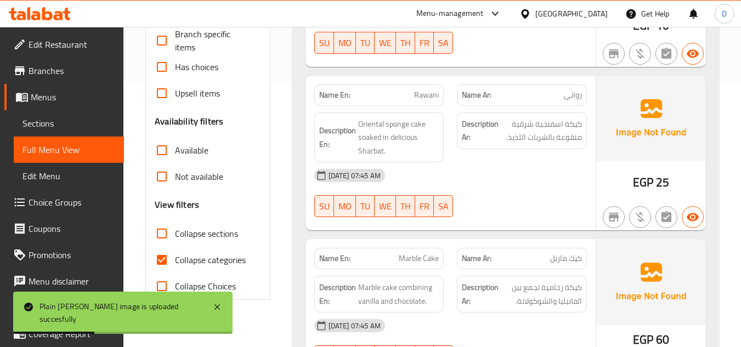
scroll to position [274, 0]
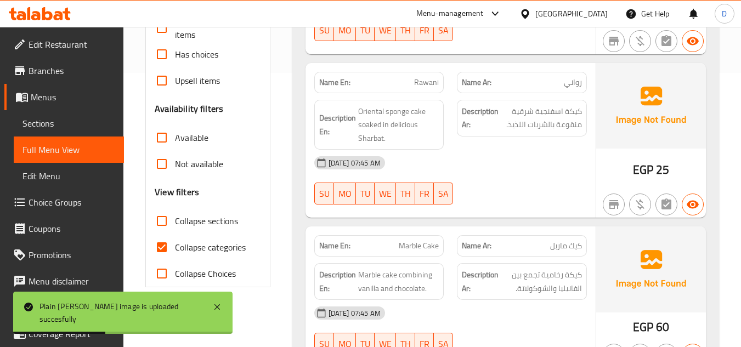
click at [227, 242] on span "Collapse categories" at bounding box center [210, 247] width 71 height 13
click at [175, 242] on input "Collapse categories" at bounding box center [162, 247] width 26 height 26
checkbox input "false"
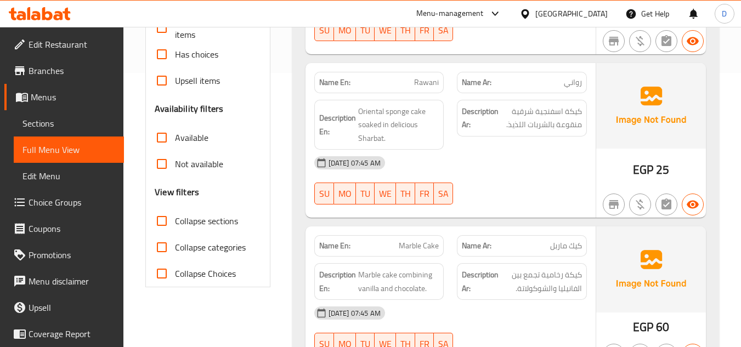
scroll to position [13189, 0]
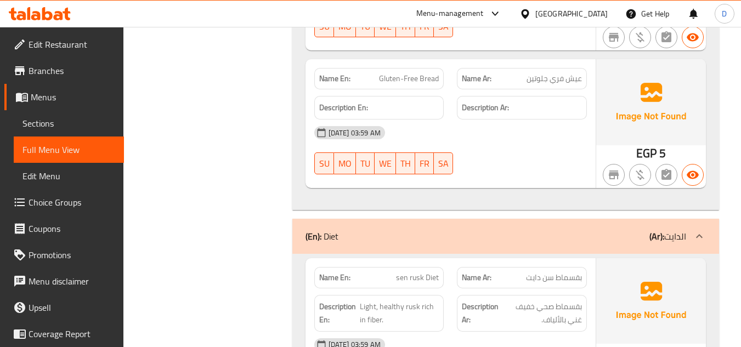
click at [418, 272] on span "sen rusk Diet" at bounding box center [417, 278] width 43 height 12
copy span "sen rusk Diet"
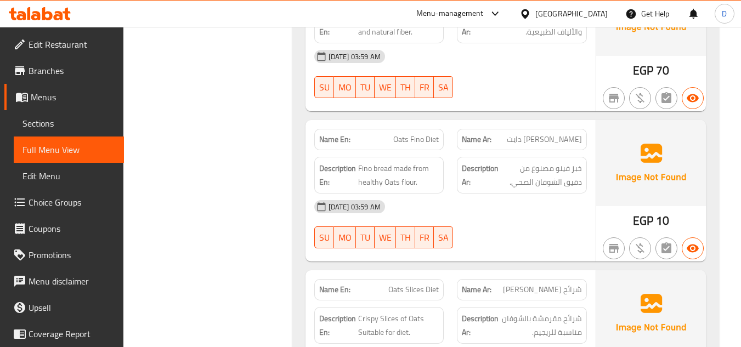
scroll to position [13190, 0]
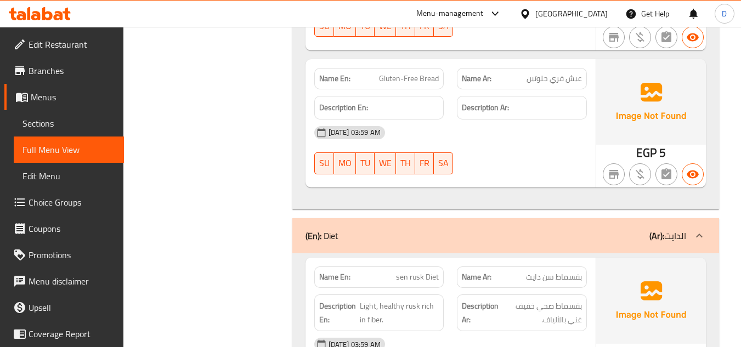
click at [422, 272] on span "sen rusk Diet" at bounding box center [417, 278] width 43 height 12
copy span "sen rusk Diet"
click at [56, 121] on span "Sections" at bounding box center [68, 123] width 93 height 13
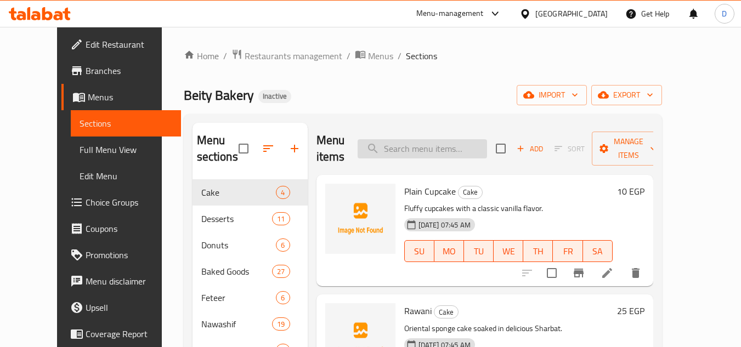
click at [454, 149] on input "search" at bounding box center [422, 148] width 129 height 19
paste input "sen rusk Diet"
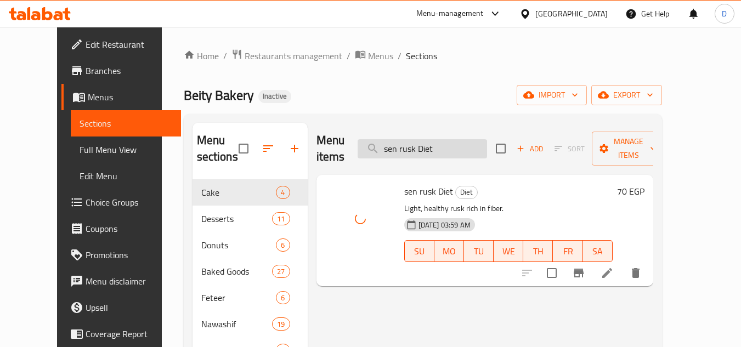
click at [419, 139] on input "sen rusk Diet" at bounding box center [422, 148] width 129 height 19
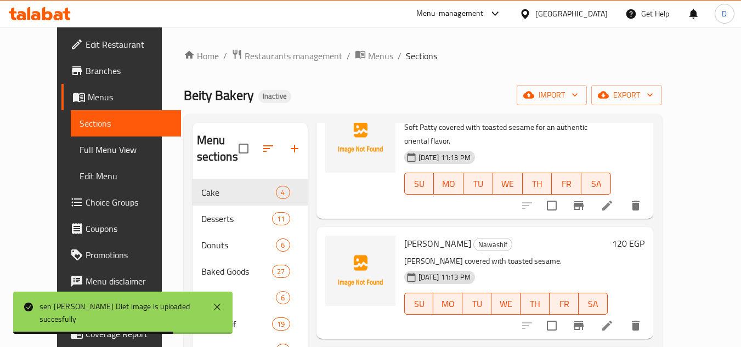
scroll to position [110, 0]
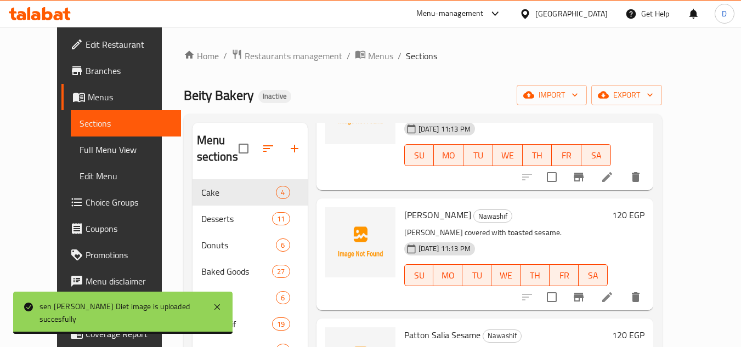
type input "سمسم"
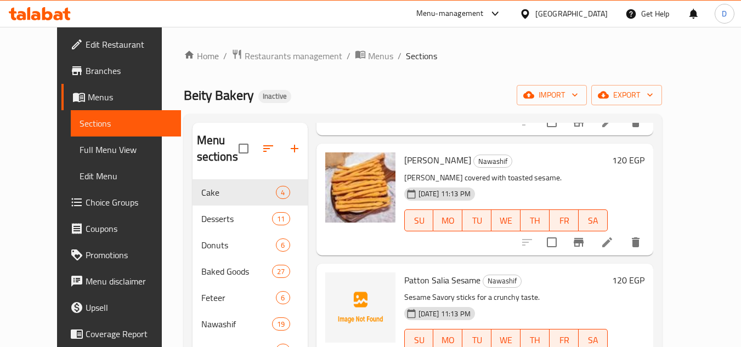
scroll to position [176, 0]
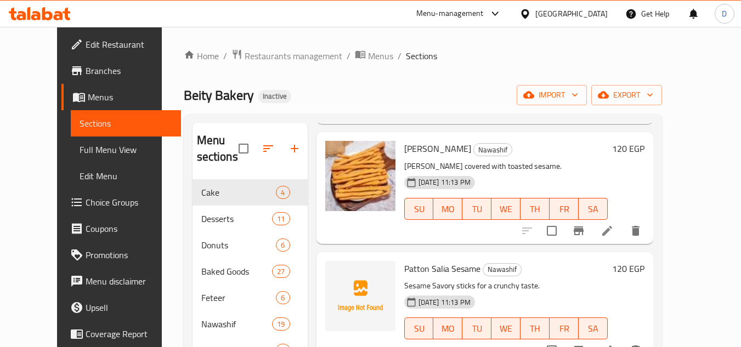
click at [80, 150] on span "Full Menu View" at bounding box center [126, 149] width 93 height 13
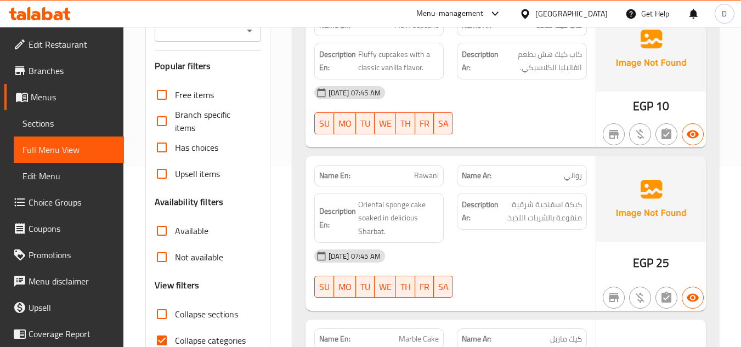
scroll to position [219, 0]
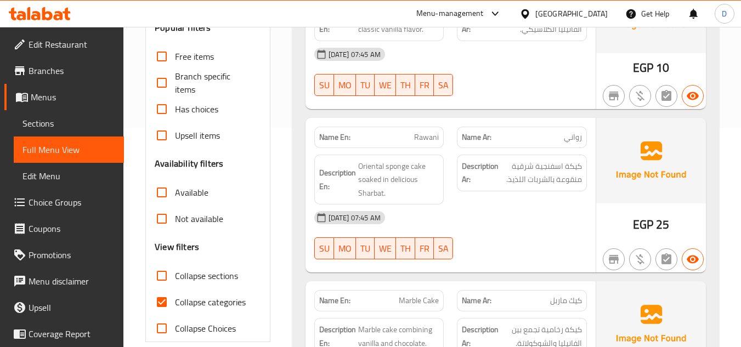
click at [199, 305] on span "Collapse categories" at bounding box center [210, 302] width 71 height 13
click at [175, 305] on input "Collapse categories" at bounding box center [162, 302] width 26 height 26
checkbox input "false"
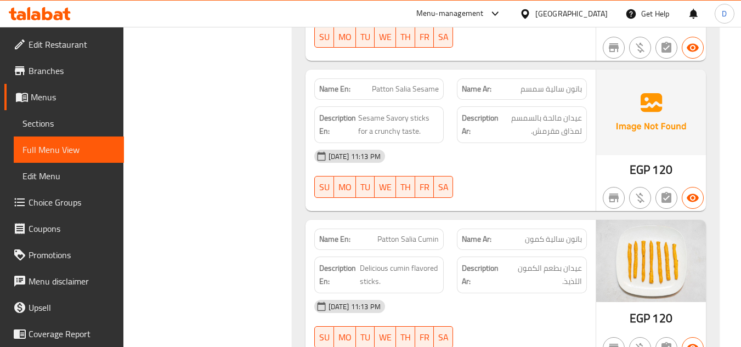
scroll to position [9013, 0]
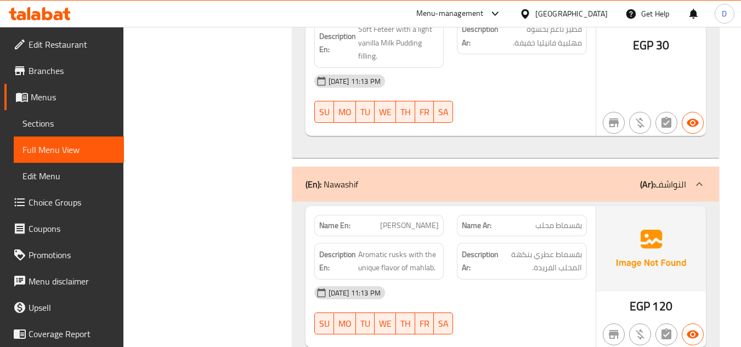
click at [424, 220] on span "[PERSON_NAME]" at bounding box center [409, 226] width 59 height 12
copy span "[PERSON_NAME]"
click at [72, 126] on span "Sections" at bounding box center [68, 123] width 93 height 13
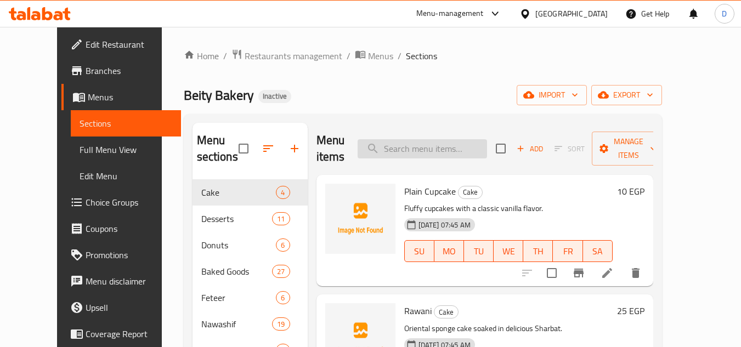
click at [441, 142] on input "search" at bounding box center [422, 148] width 129 height 19
paste input "[PERSON_NAME]"
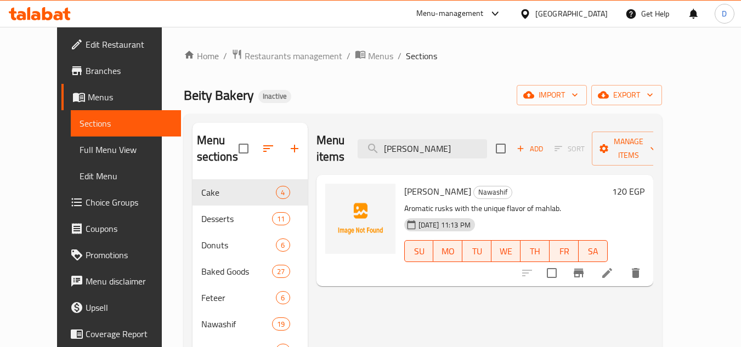
type input "[PERSON_NAME]"
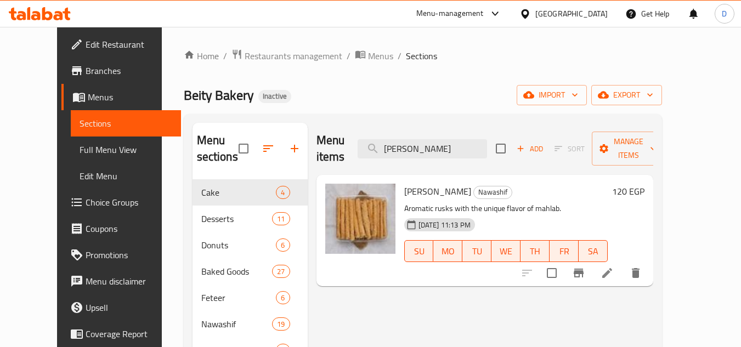
click at [80, 151] on span "Full Menu View" at bounding box center [126, 149] width 93 height 13
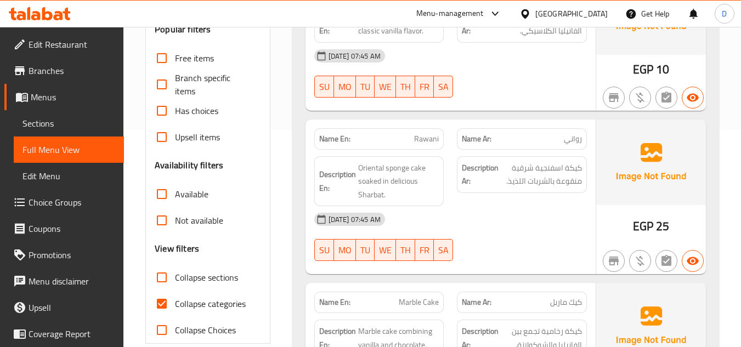
scroll to position [219, 0]
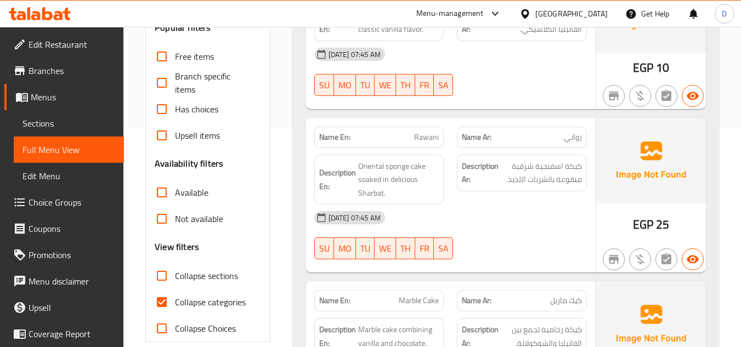
click at [177, 300] on span "Collapse categories" at bounding box center [210, 302] width 71 height 13
click at [175, 300] on input "Collapse categories" at bounding box center [162, 302] width 26 height 26
checkbox input "false"
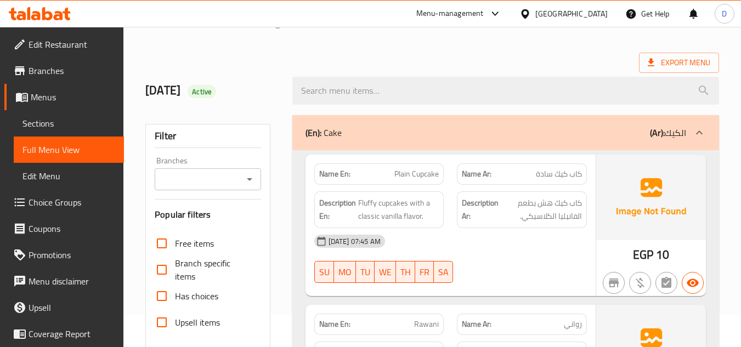
scroll to position [11512, 0]
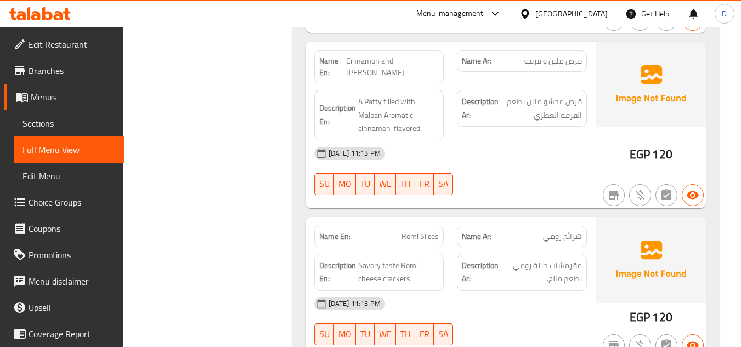
click at [429, 231] on span "Romi Slices" at bounding box center [420, 237] width 37 height 12
copy span "Romi Slices"
click at [33, 120] on span "Sections" at bounding box center [68, 123] width 93 height 13
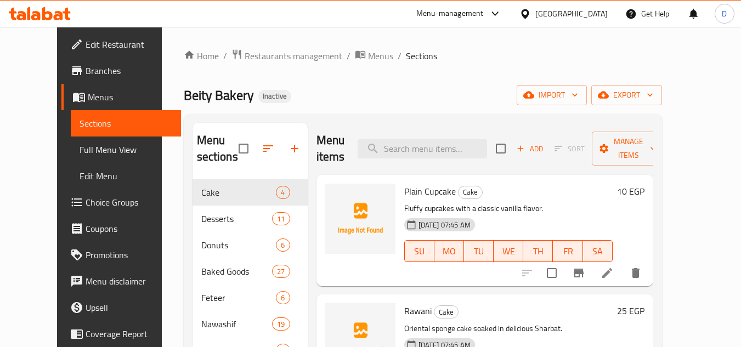
click at [414, 161] on div "Menu items Add Sort Manage items" at bounding box center [485, 149] width 337 height 52
click at [431, 154] on input "search" at bounding box center [422, 148] width 129 height 19
paste input "Romi Slices"
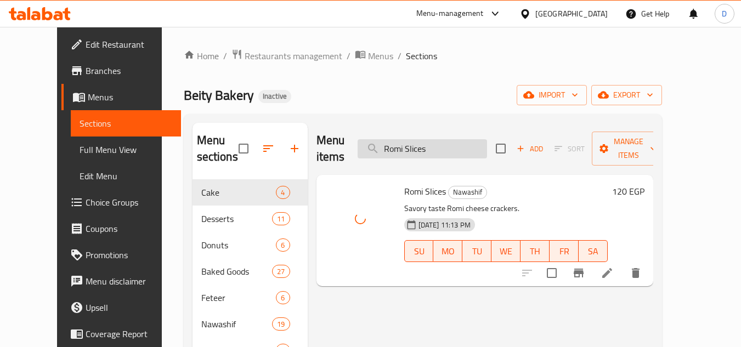
click at [410, 143] on input "Romi Slices" at bounding box center [422, 148] width 129 height 19
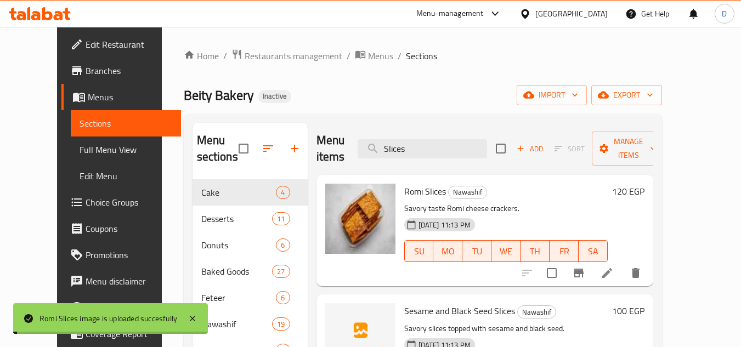
scroll to position [55, 0]
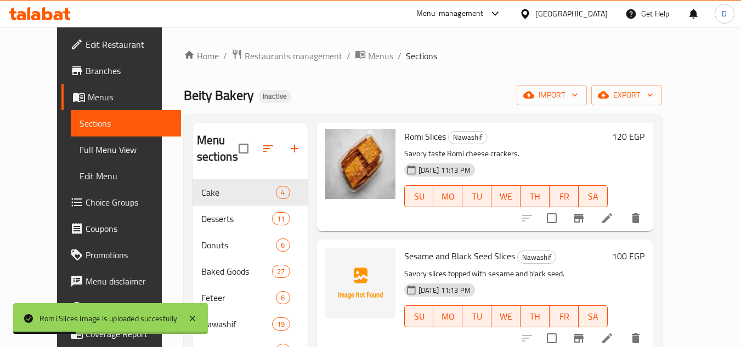
type input "Slices"
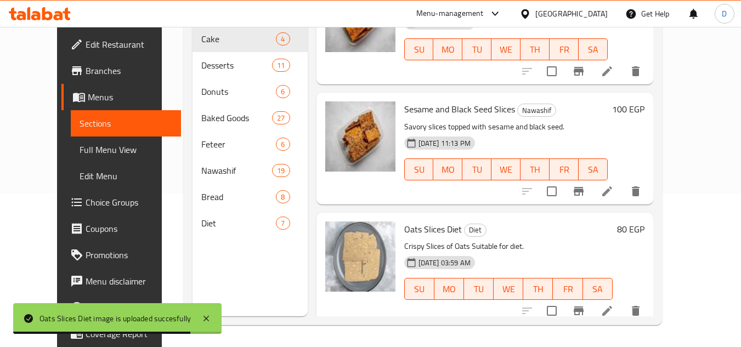
scroll to position [0, 0]
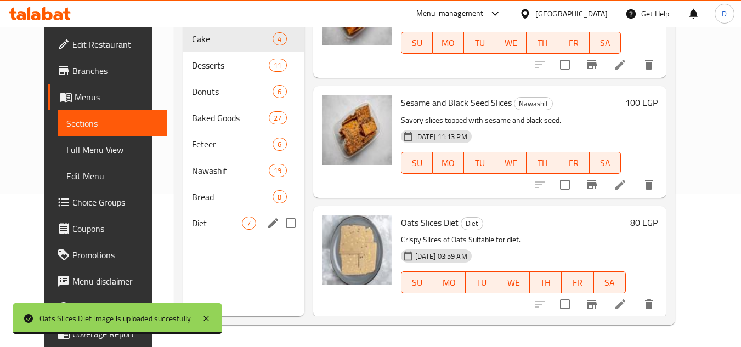
click at [194, 225] on span "Diet" at bounding box center [217, 223] width 50 height 13
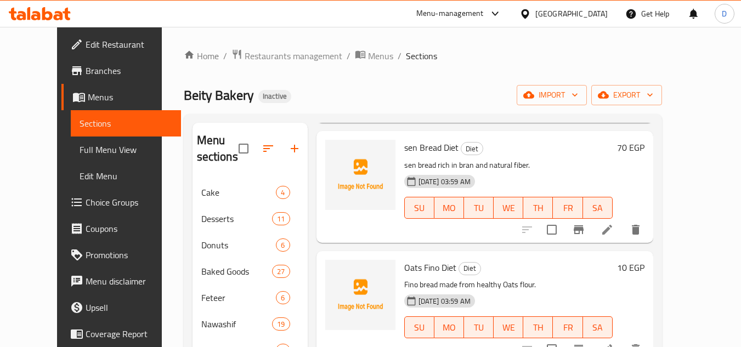
scroll to position [165, 0]
click at [614, 228] on icon at bounding box center [607, 228] width 13 height 13
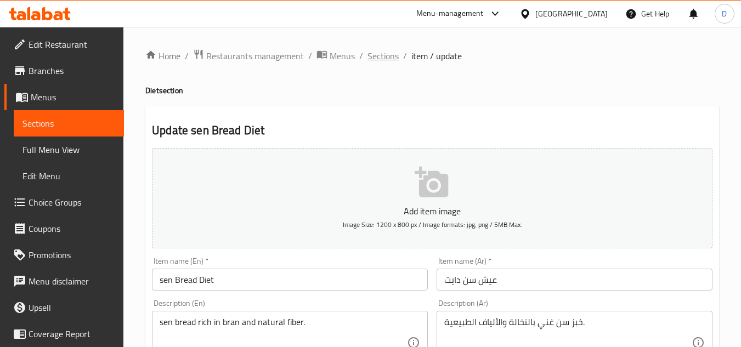
click at [384, 55] on span "Sections" at bounding box center [383, 55] width 31 height 13
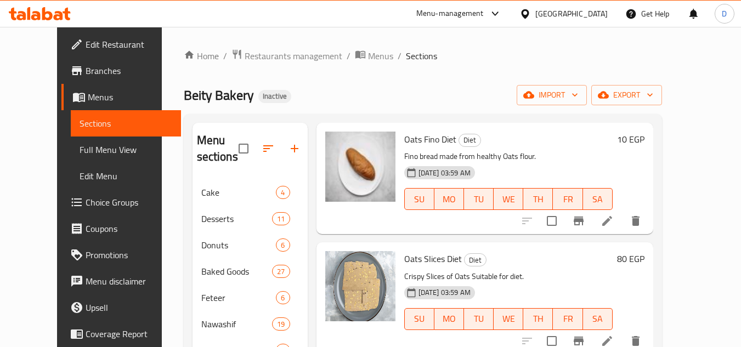
scroll to position [274, 0]
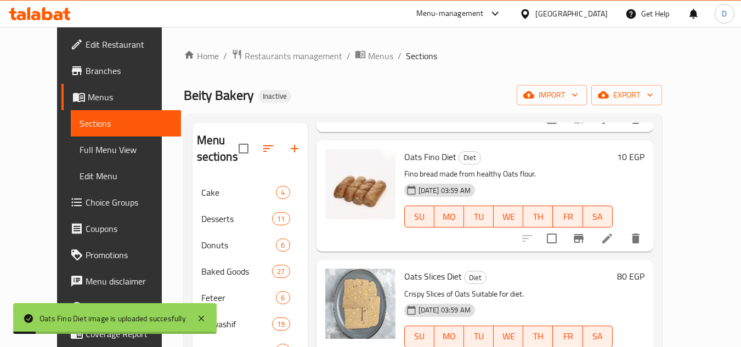
click at [510, 181] on p "Fino bread made from healthy Oats flour." at bounding box center [508, 174] width 208 height 14
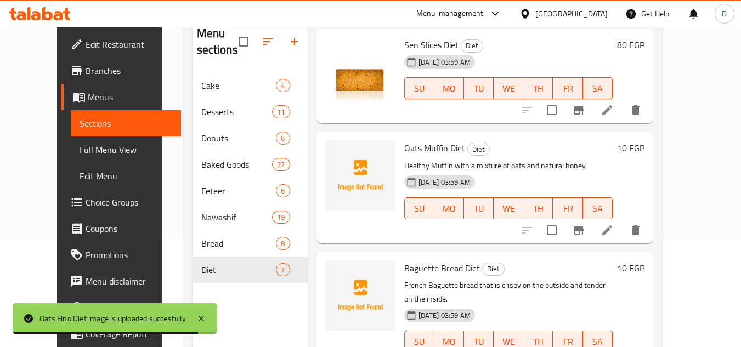
scroll to position [110, 0]
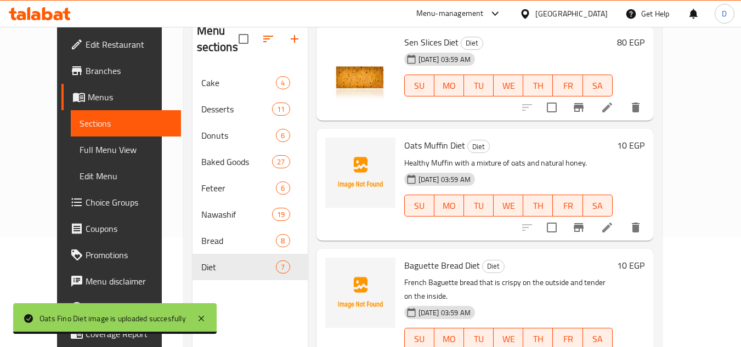
click at [614, 227] on icon at bounding box center [607, 227] width 13 height 13
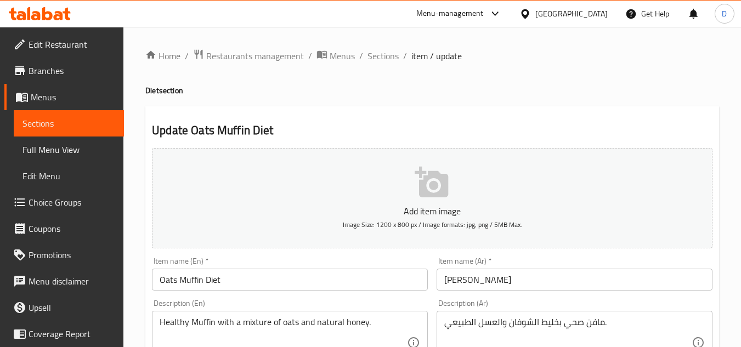
click at [381, 49] on span "Sections" at bounding box center [383, 55] width 31 height 13
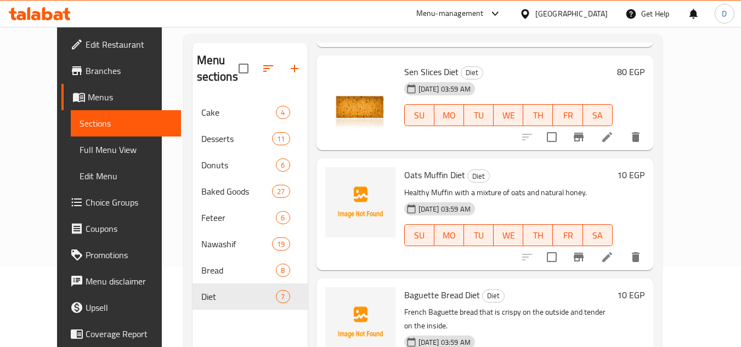
scroll to position [154, 0]
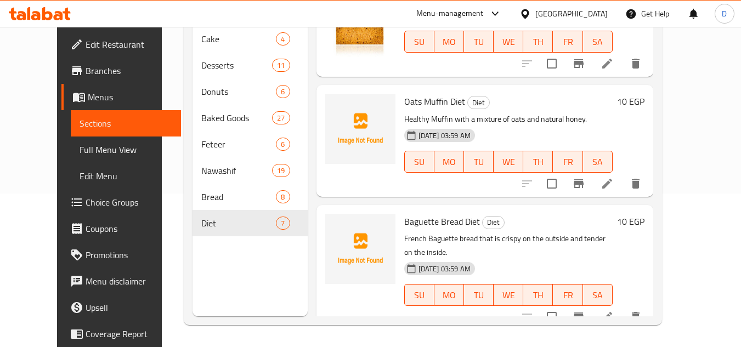
click at [614, 311] on icon at bounding box center [607, 317] width 13 height 13
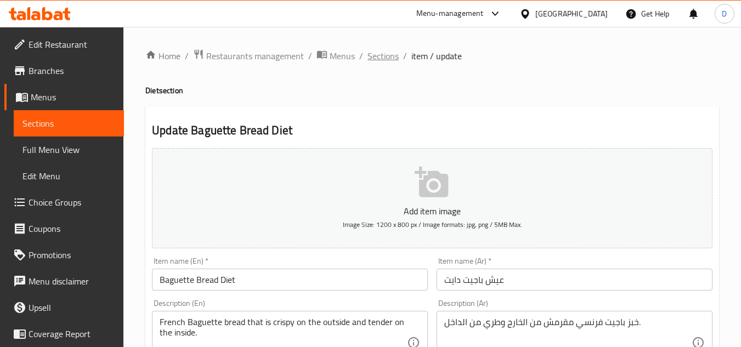
click at [389, 58] on span "Sections" at bounding box center [383, 55] width 31 height 13
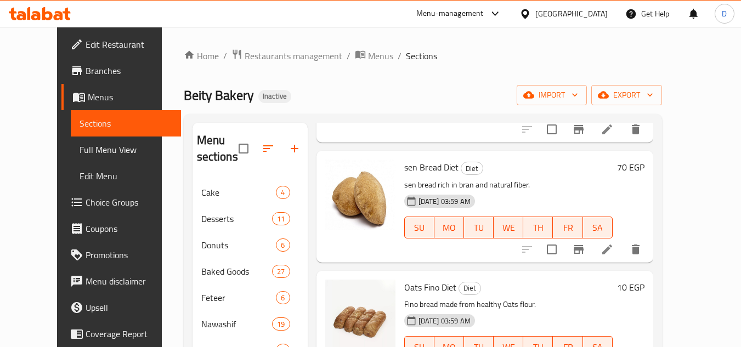
scroll to position [165, 0]
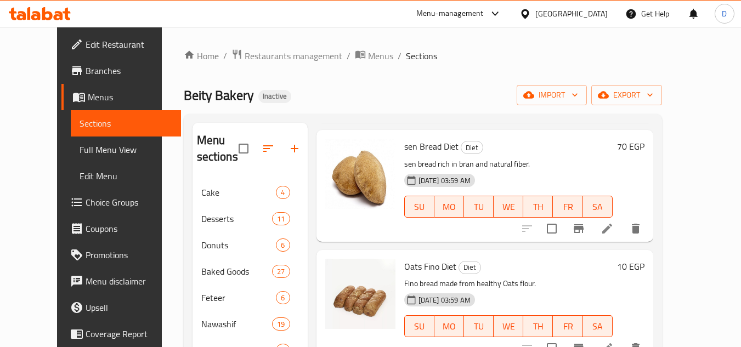
click at [80, 150] on span "Full Menu View" at bounding box center [126, 149] width 93 height 13
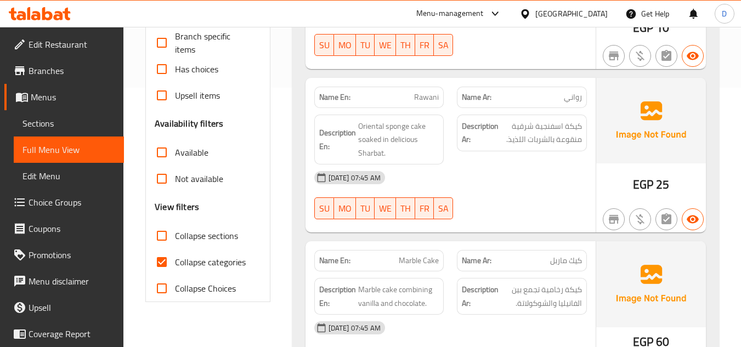
scroll to position [274, 0]
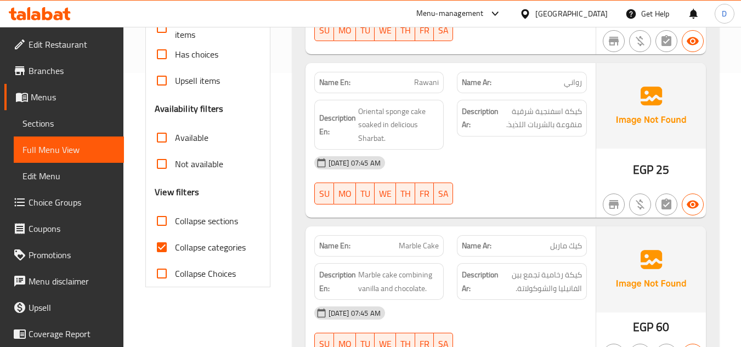
click at [182, 249] on span "Collapse categories" at bounding box center [210, 247] width 71 height 13
click at [175, 249] on input "Collapse categories" at bounding box center [162, 247] width 26 height 26
checkbox input "false"
click at [183, 209] on label "Collapse sections" at bounding box center [193, 221] width 89 height 26
click at [175, 209] on input "Collapse sections" at bounding box center [162, 221] width 26 height 26
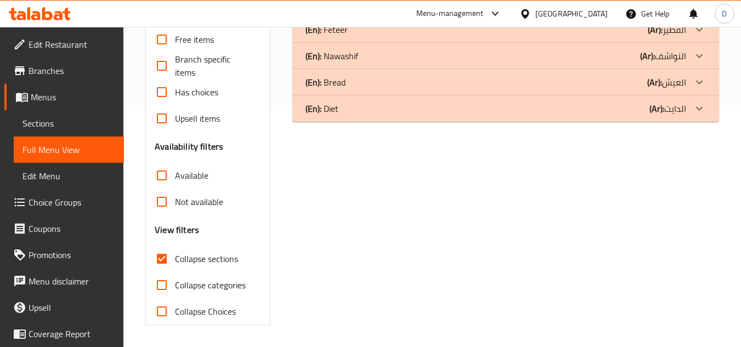
click at [185, 252] on span "Collapse sections" at bounding box center [206, 258] width 63 height 13
click at [175, 246] on input "Collapse sections" at bounding box center [162, 259] width 26 height 26
checkbox input "false"
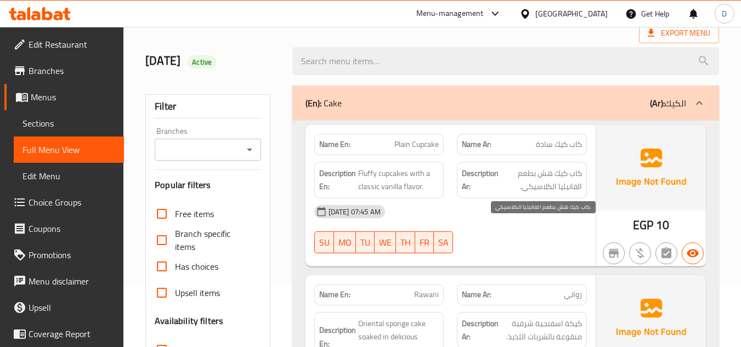
scroll to position [11807, 0]
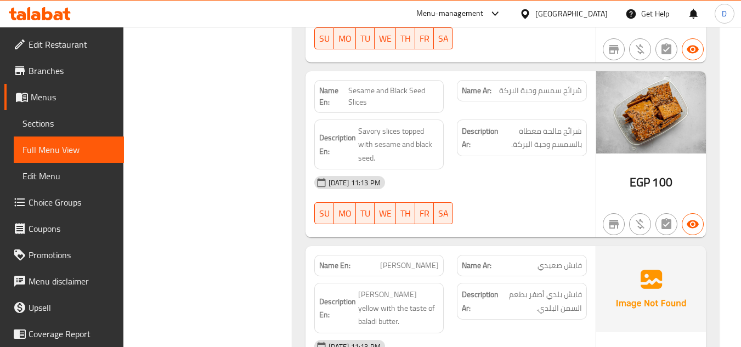
click at [424, 260] on span "[PERSON_NAME]" at bounding box center [409, 266] width 59 height 12
copy span "[PERSON_NAME]"
click at [42, 119] on span "Sections" at bounding box center [68, 123] width 93 height 13
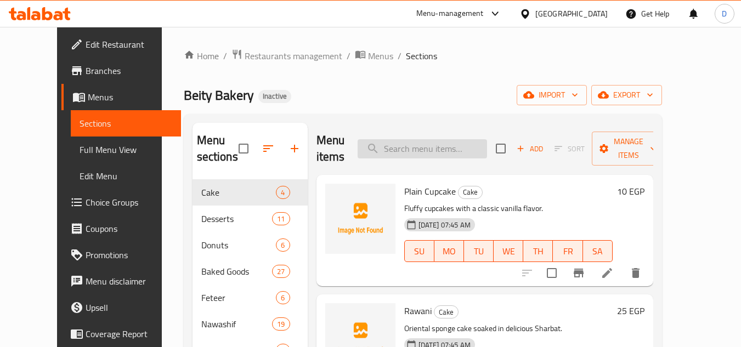
click at [427, 151] on input "search" at bounding box center [422, 148] width 129 height 19
paste input "[PERSON_NAME]"
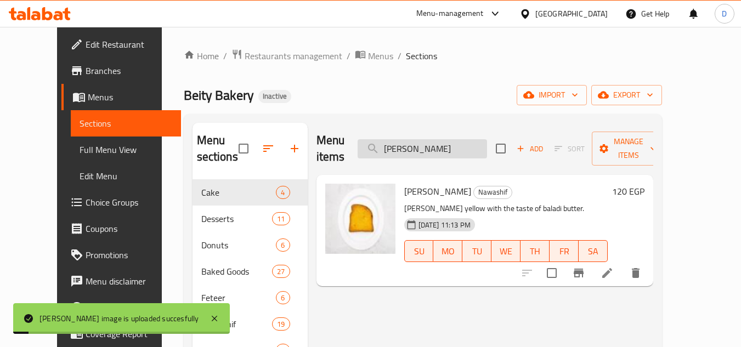
click at [435, 140] on input "[PERSON_NAME]" at bounding box center [422, 148] width 129 height 19
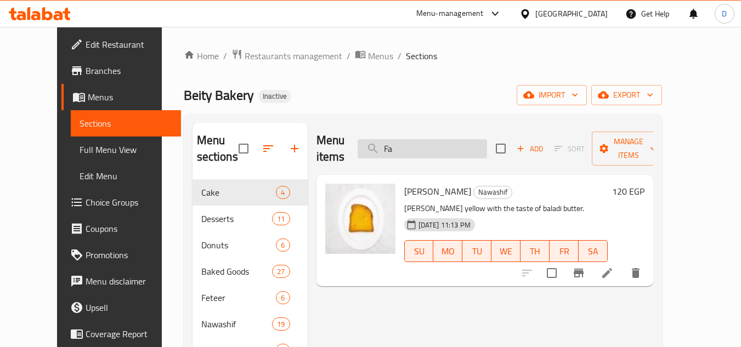
type input "F"
click at [421, 139] on input "فايش" at bounding box center [422, 148] width 129 height 19
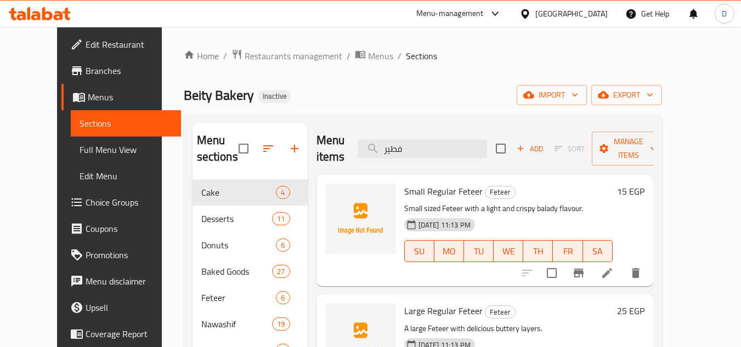
type input "فطير"
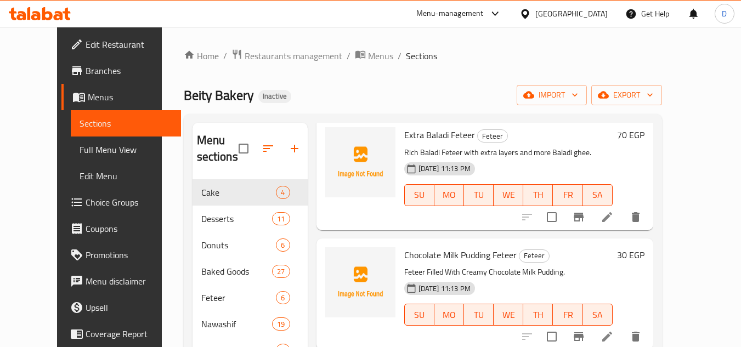
scroll to position [55, 0]
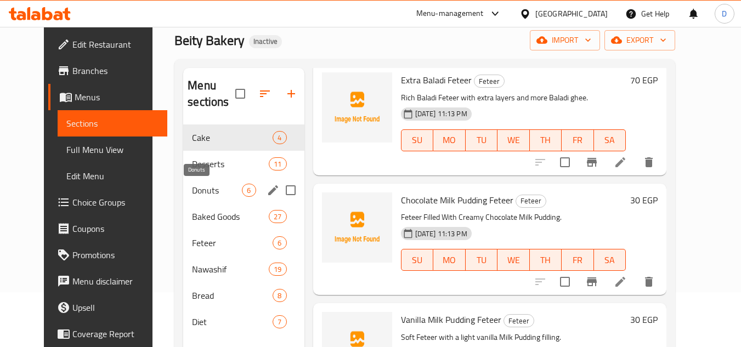
click at [205, 193] on span "Donuts" at bounding box center [217, 190] width 50 height 13
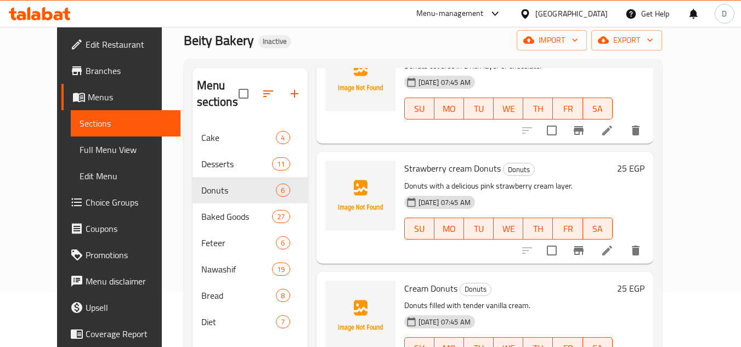
scroll to position [87, 0]
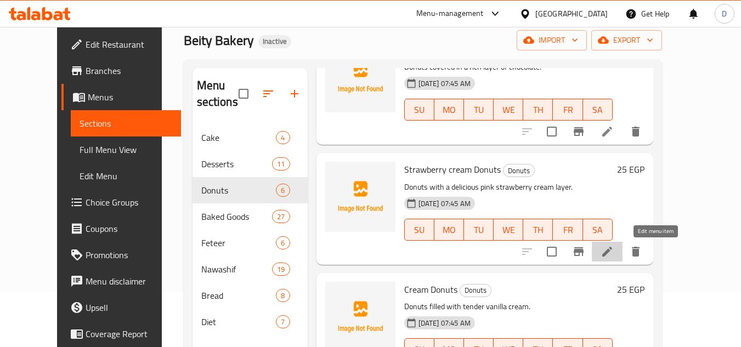
click at [614, 247] on icon at bounding box center [607, 251] width 13 height 13
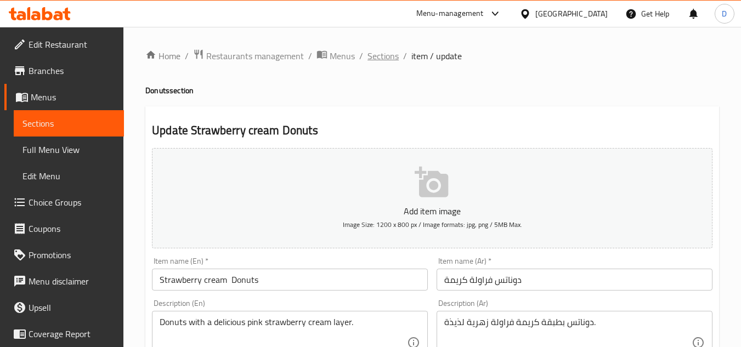
click at [385, 61] on span "Sections" at bounding box center [383, 55] width 31 height 13
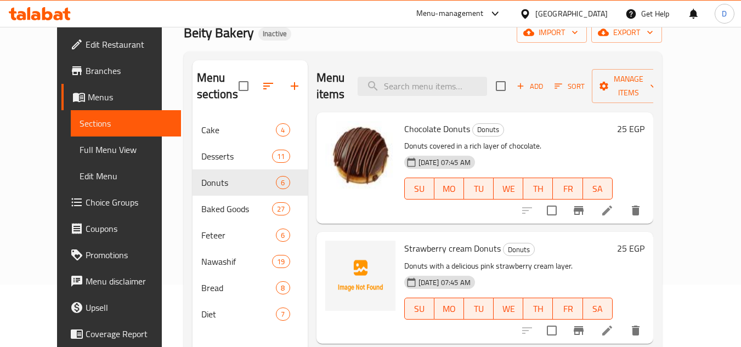
scroll to position [44, 0]
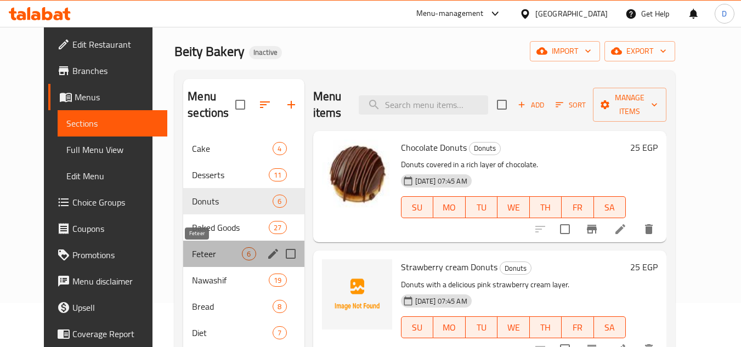
click at [218, 256] on span "Feteer" at bounding box center [217, 253] width 50 height 13
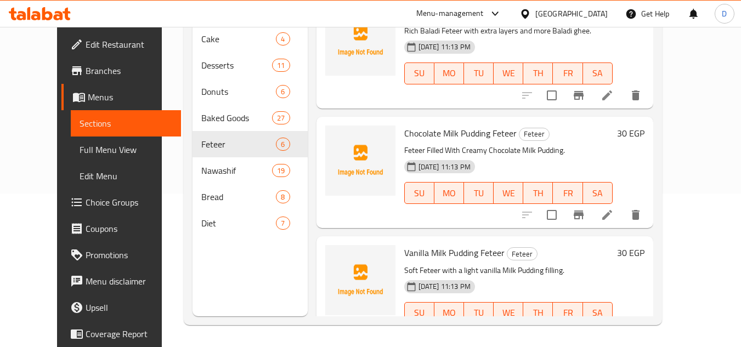
scroll to position [416, 0]
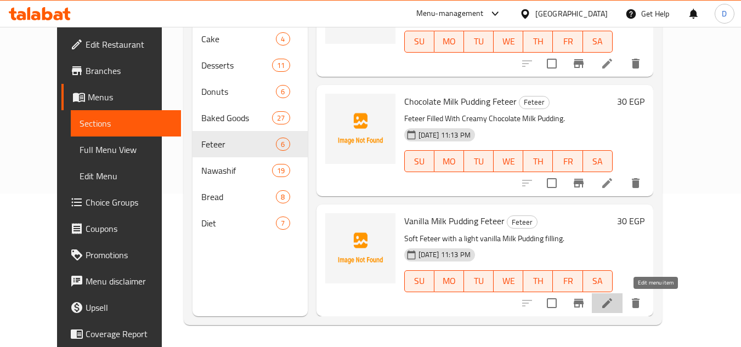
click at [614, 302] on icon at bounding box center [607, 303] width 13 height 13
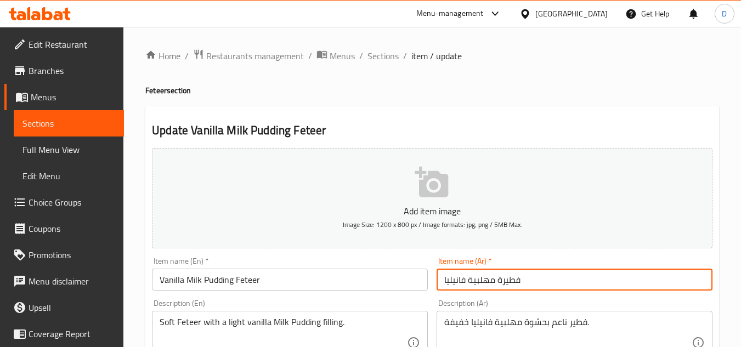
click at [486, 284] on input "فطيرة مهلبية فانيليا" at bounding box center [575, 280] width 276 height 22
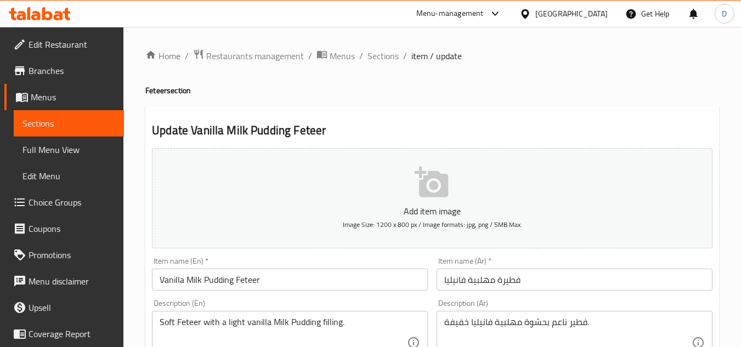
click at [64, 149] on span "Full Menu View" at bounding box center [68, 149] width 93 height 13
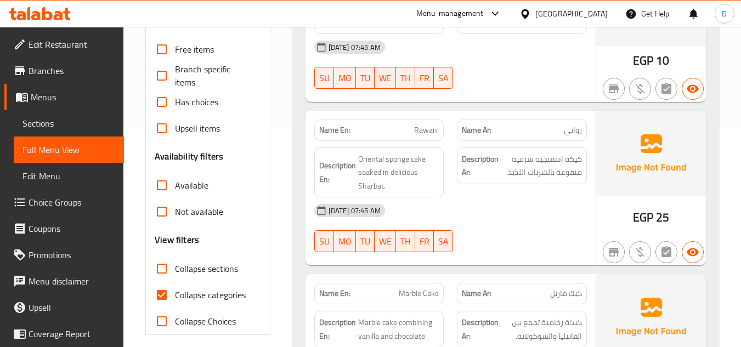
scroll to position [219, 0]
click at [211, 295] on span "Collapse categories" at bounding box center [210, 294] width 71 height 13
click at [193, 291] on span "Collapse categories" at bounding box center [210, 294] width 71 height 13
click at [175, 291] on input "Collapse categories" at bounding box center [162, 294] width 26 height 26
checkbox input "false"
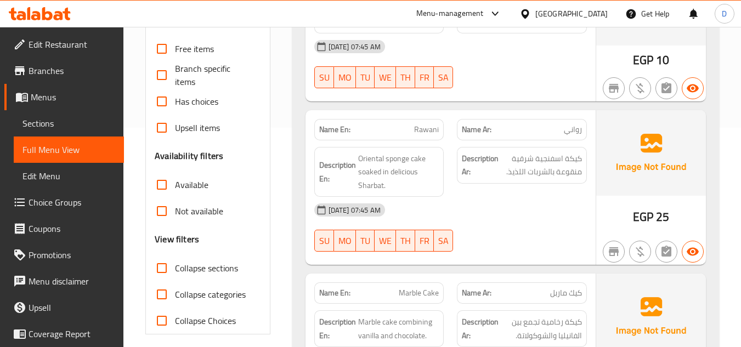
click at [219, 268] on span "Collapse sections" at bounding box center [206, 268] width 63 height 13
click at [175, 268] on input "Collapse sections" at bounding box center [162, 268] width 26 height 26
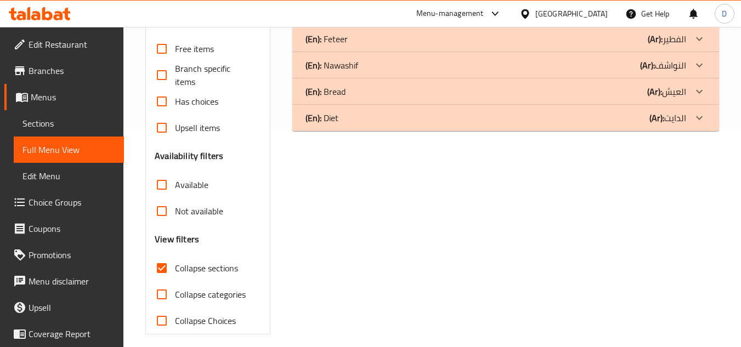
click at [219, 268] on span "Collapse sections" at bounding box center [206, 268] width 63 height 13
click at [175, 268] on input "Collapse sections" at bounding box center [162, 268] width 26 height 26
checkbox input "false"
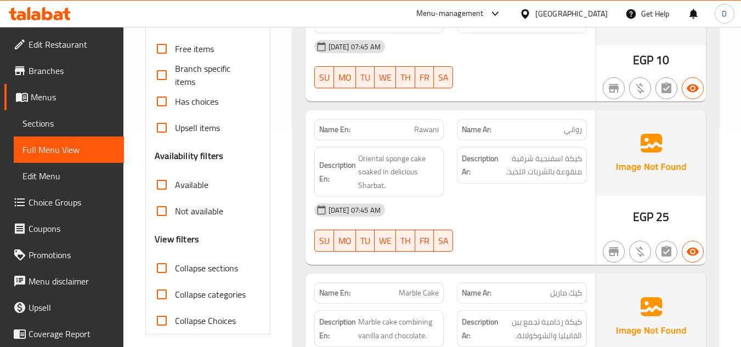
click at [264, 234] on div "Filter Branches Branches Popular filters Free items Branch specific items Has c…" at bounding box center [207, 131] width 125 height 405
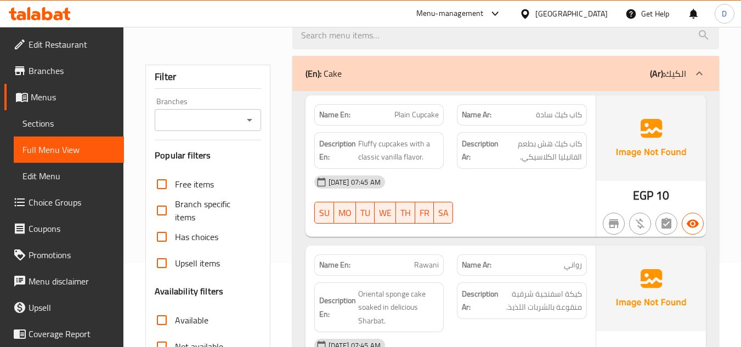
scroll to position [0, 0]
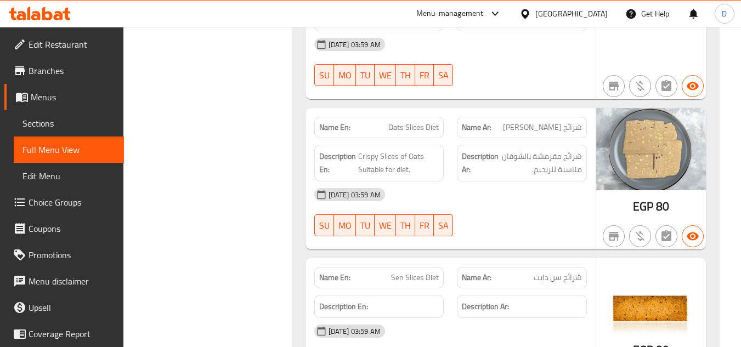
scroll to position [11144, 0]
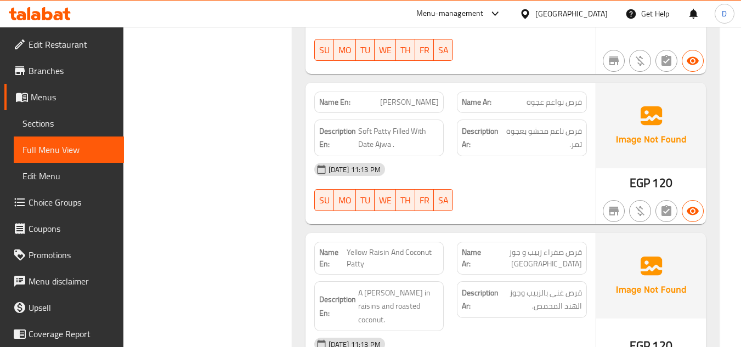
click at [364, 247] on span "Yellow Raisin And Coconut Patty" at bounding box center [393, 258] width 92 height 23
copy span "Yellow Raisin And Coconut Patty"
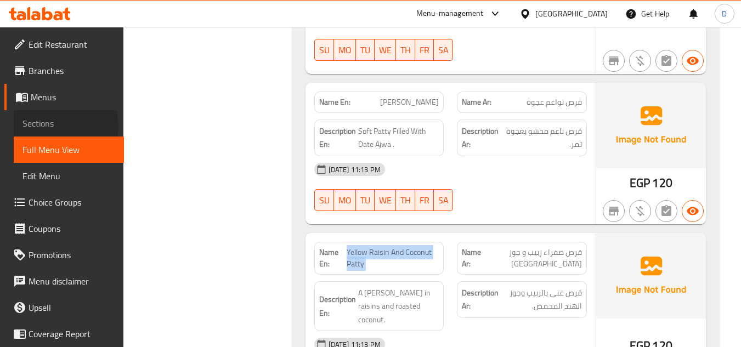
click at [53, 126] on span "Sections" at bounding box center [68, 123] width 93 height 13
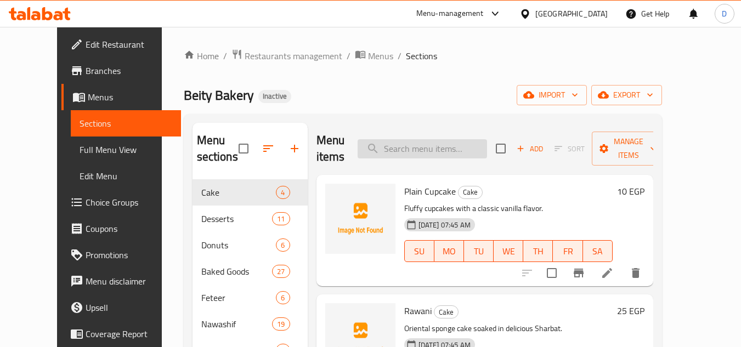
click at [441, 149] on input "search" at bounding box center [422, 148] width 129 height 19
paste input "Yellow Raisin And Coconut Patty"
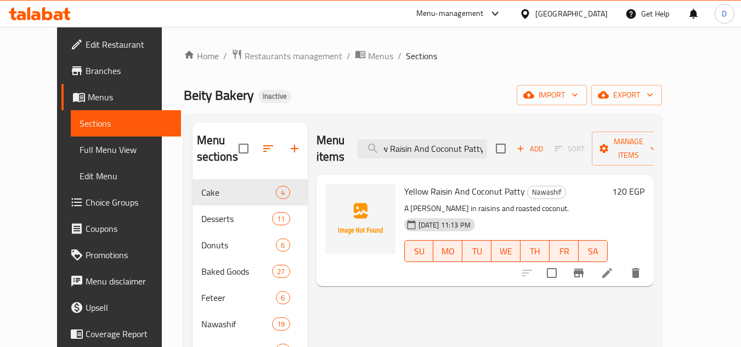
type input "Yellow Raisin And Coconut Patty"
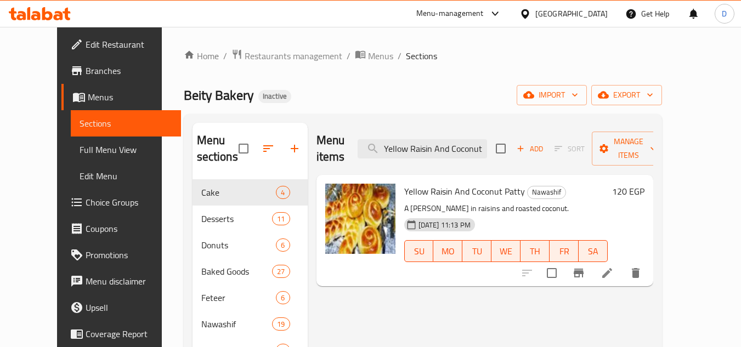
click at [80, 144] on span "Full Menu View" at bounding box center [126, 149] width 93 height 13
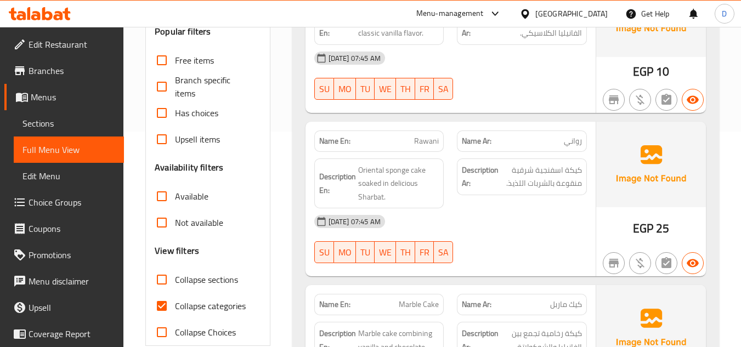
scroll to position [219, 0]
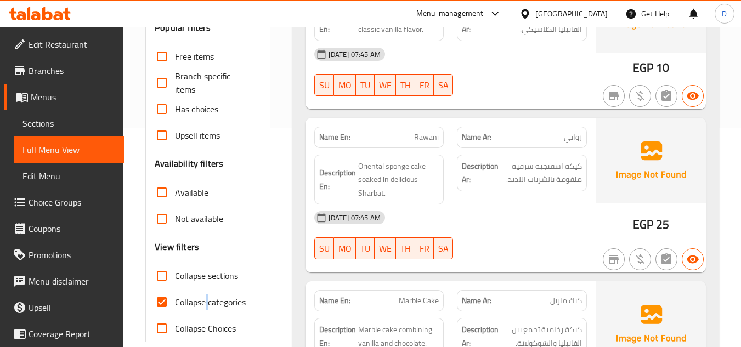
click at [207, 300] on span "Collapse categories" at bounding box center [210, 302] width 71 height 13
click at [165, 303] on input "Collapse categories" at bounding box center [162, 302] width 26 height 26
checkbox input "false"
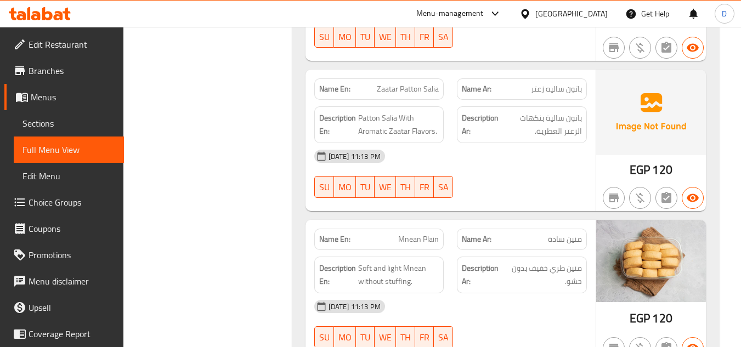
scroll to position [10844, 0]
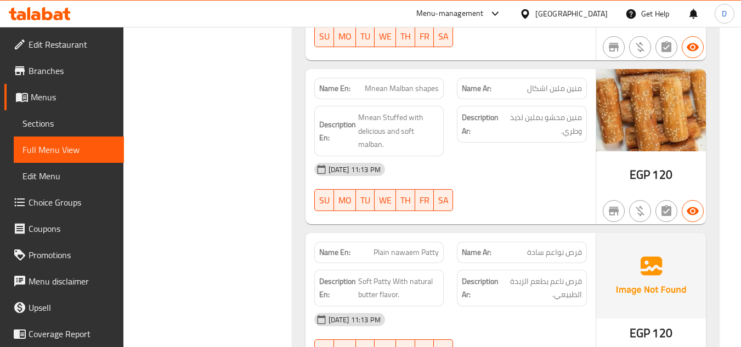
click at [531, 156] on div "[DATE] 11:13 PM SU MO TU WE TH FR SA" at bounding box center [451, 186] width 286 height 61
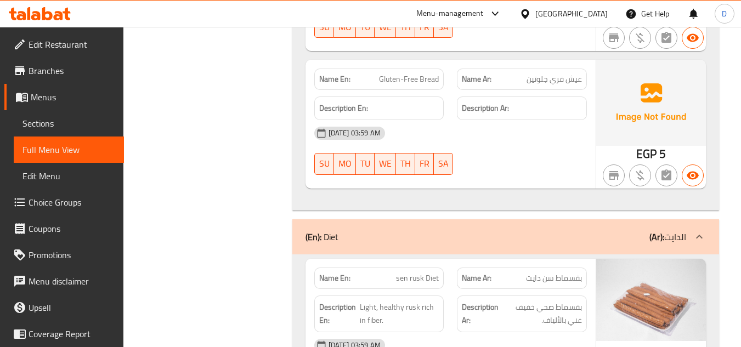
scroll to position [11807, 0]
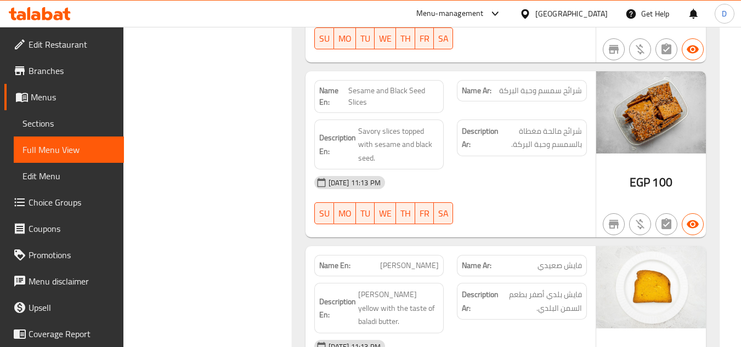
click at [607, 113] on div "EGP 100" at bounding box center [651, 154] width 110 height 167
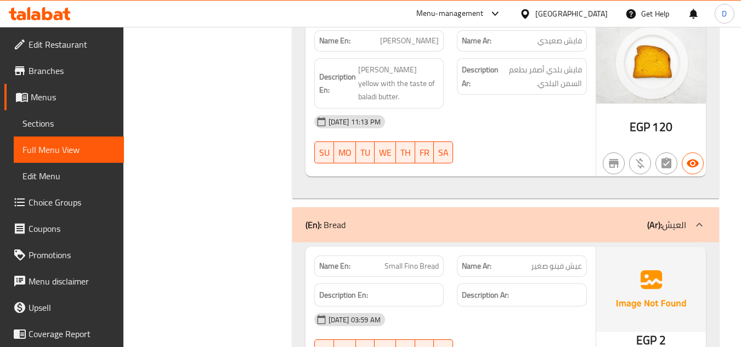
click at [407, 261] on span "Small Fino Bread" at bounding box center [412, 267] width 54 height 12
copy span "Small Fino Bread"
click at [41, 119] on span "Sections" at bounding box center [68, 123] width 93 height 13
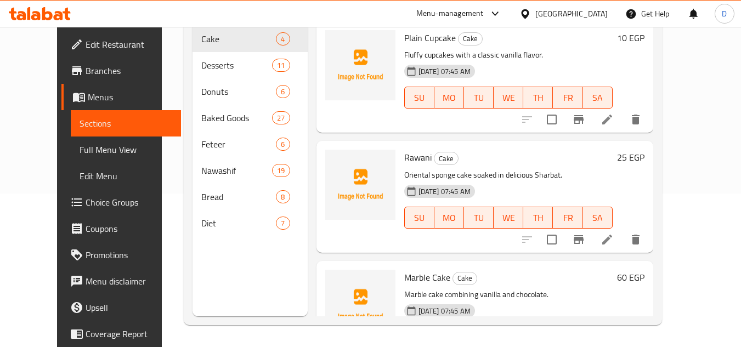
scroll to position [154, 0]
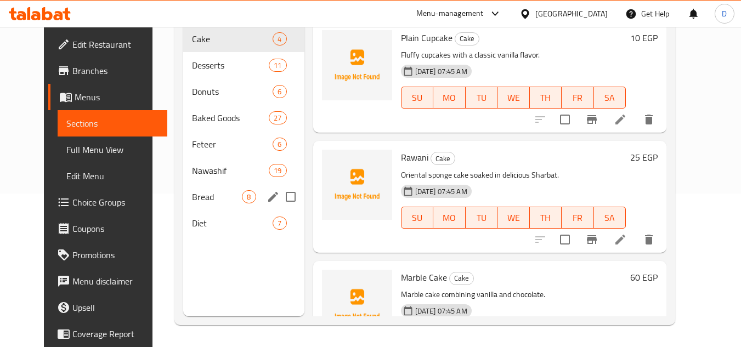
click at [206, 198] on span "Bread" at bounding box center [217, 196] width 50 height 13
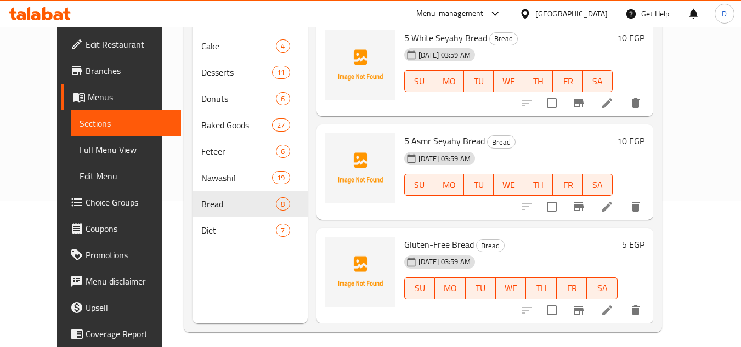
scroll to position [154, 0]
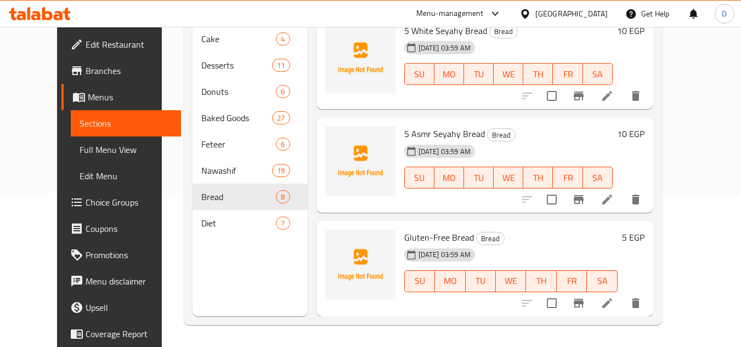
click at [80, 151] on span "Full Menu View" at bounding box center [126, 149] width 93 height 13
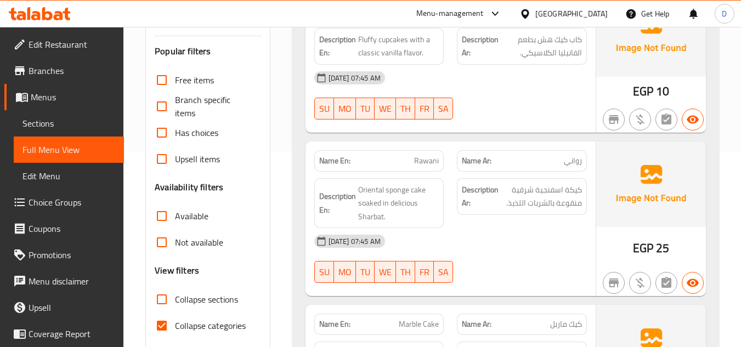
scroll to position [208, 0]
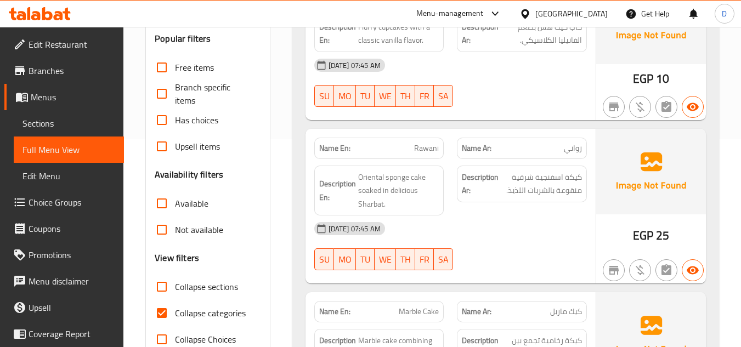
click at [60, 127] on span "Sections" at bounding box center [68, 123] width 93 height 13
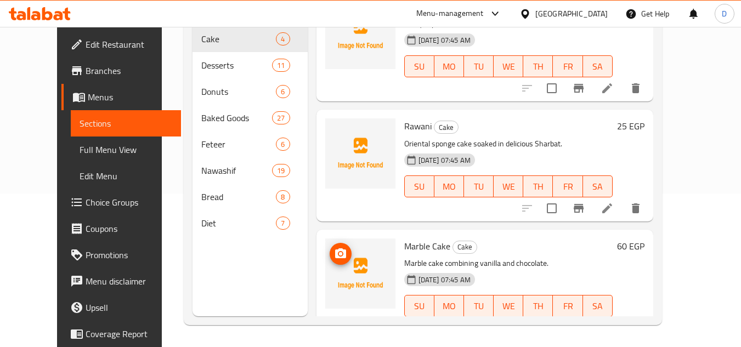
scroll to position [55, 0]
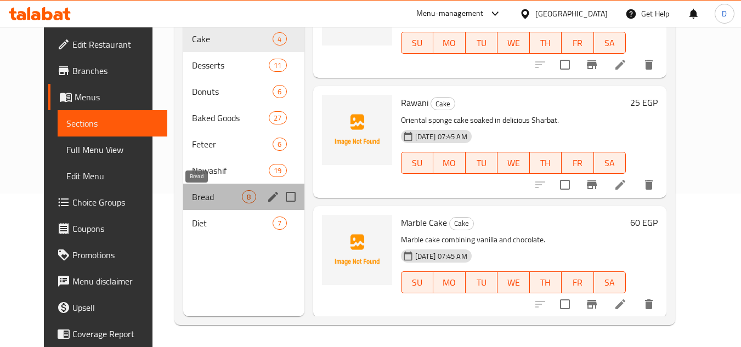
click at [194, 199] on span "Bread" at bounding box center [217, 196] width 50 height 13
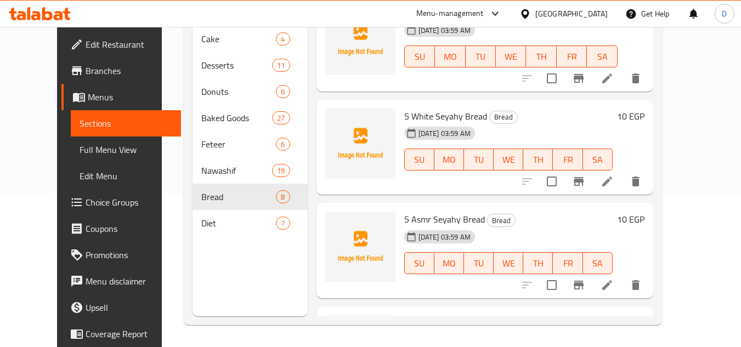
scroll to position [525, 0]
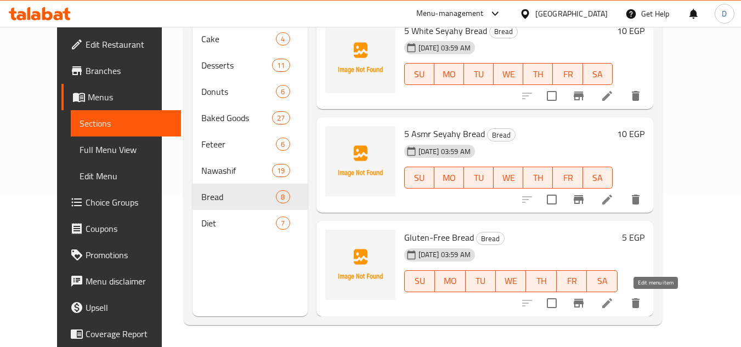
click at [614, 304] on icon at bounding box center [607, 303] width 13 height 13
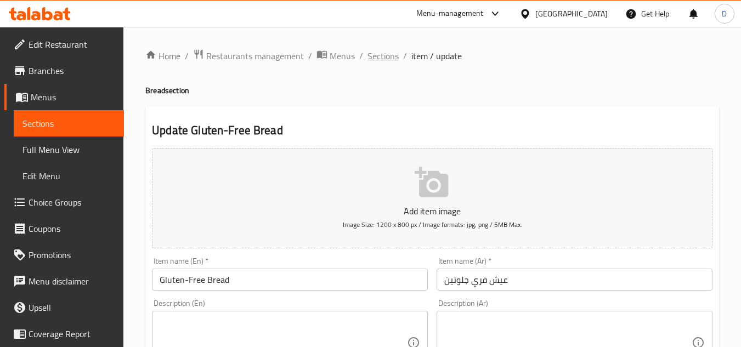
click at [373, 55] on span "Sections" at bounding box center [383, 55] width 31 height 13
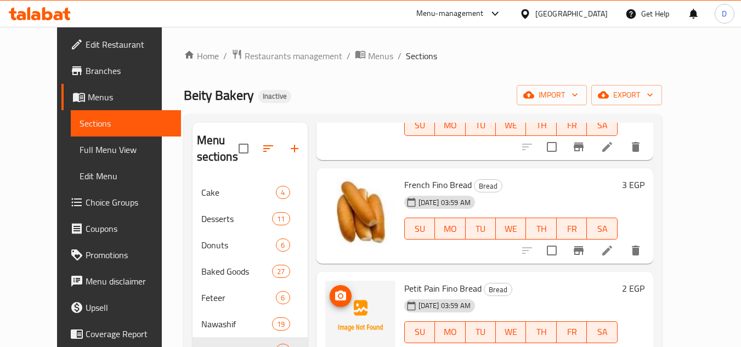
scroll to position [85, 0]
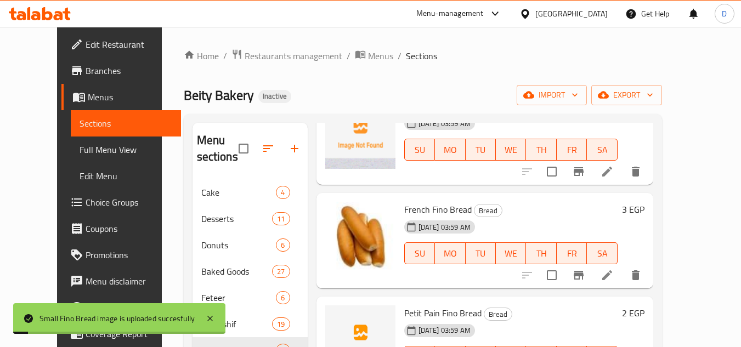
click at [566, 207] on h6 "French Fino Bread Bread" at bounding box center [510, 209] width 213 height 15
click at [332, 345] on img at bounding box center [360, 341] width 70 height 70
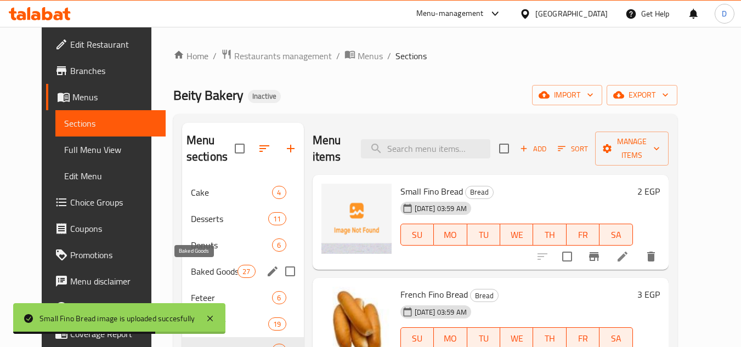
click at [195, 277] on span "Baked Goods" at bounding box center [214, 271] width 47 height 13
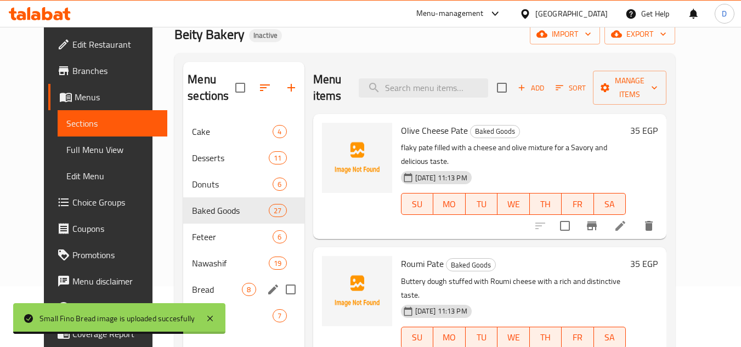
scroll to position [154, 0]
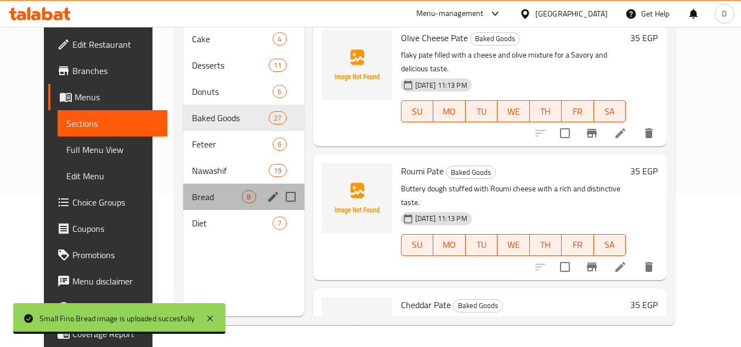
click at [190, 189] on div "Bread 8" at bounding box center [243, 197] width 121 height 26
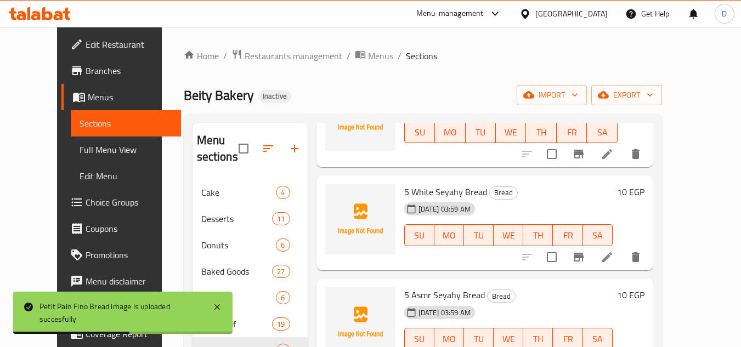
scroll to position [525, 0]
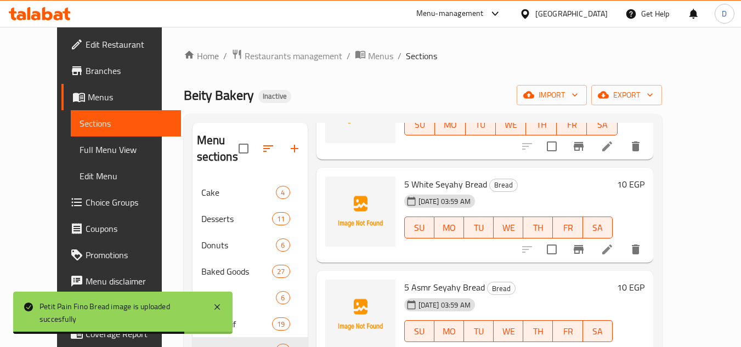
click at [614, 250] on icon at bounding box center [607, 249] width 13 height 13
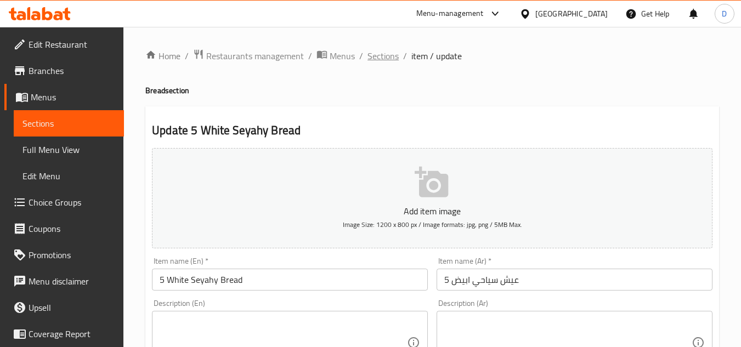
click at [377, 58] on span "Sections" at bounding box center [383, 55] width 31 height 13
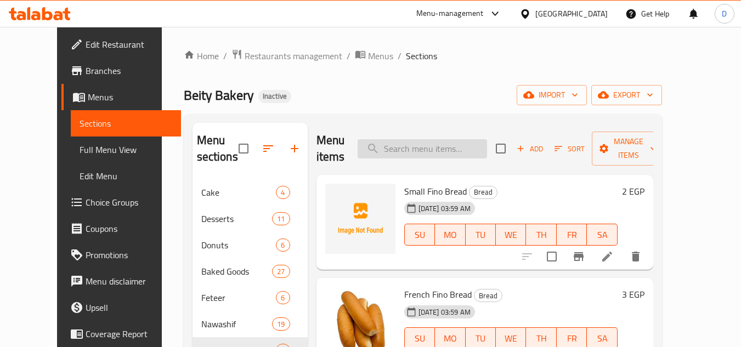
click at [460, 140] on input "search" at bounding box center [422, 148] width 129 height 19
paste input "[PERSON_NAME]"
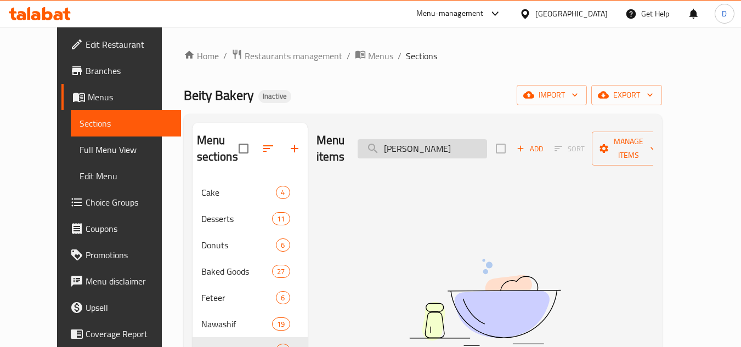
click at [414, 144] on input "[PERSON_NAME]" at bounding box center [422, 148] width 129 height 19
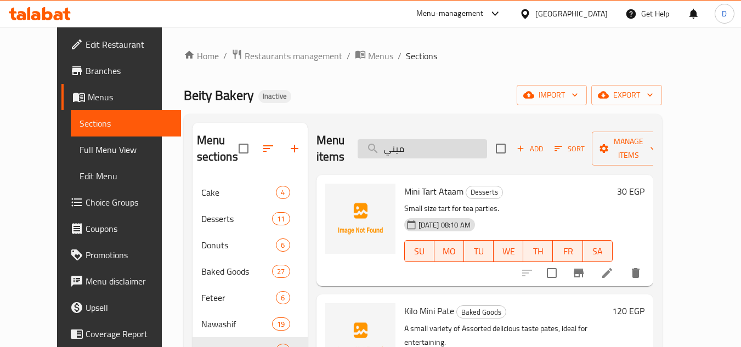
drag, startPoint x: 435, startPoint y: 152, endPoint x: 415, endPoint y: 152, distance: 19.2
click at [435, 152] on input "ميني" at bounding box center [422, 148] width 129 height 19
click at [414, 152] on input "ميني" at bounding box center [422, 148] width 129 height 19
paste input "طعه قرصه سكر و قرفه"
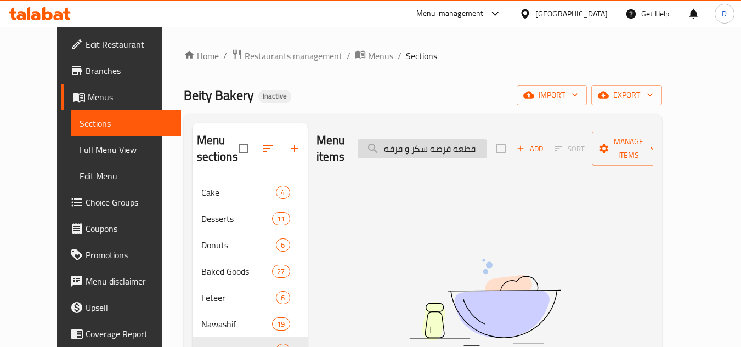
click at [485, 142] on input "قطعه قرصه سكر و قرفه" at bounding box center [422, 148] width 129 height 19
click at [418, 144] on input "قرصه سكر و قرفه" at bounding box center [422, 148] width 129 height 19
click at [422, 144] on input "قرصه سكر و" at bounding box center [422, 148] width 129 height 19
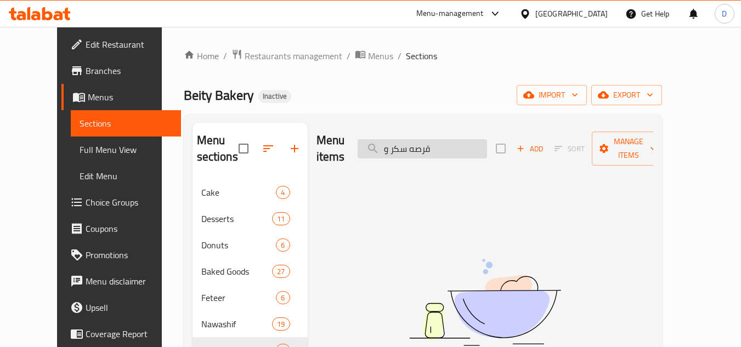
click at [432, 144] on input "قرصه سكر و" at bounding box center [422, 148] width 129 height 19
click at [430, 144] on input "قرصه سكر و" at bounding box center [422, 148] width 129 height 19
drag, startPoint x: 409, startPoint y: 144, endPoint x: 399, endPoint y: 145, distance: 9.5
click at [402, 145] on input "قرص سكر و" at bounding box center [422, 148] width 129 height 19
click at [413, 145] on input "قرص سكر" at bounding box center [422, 148] width 129 height 19
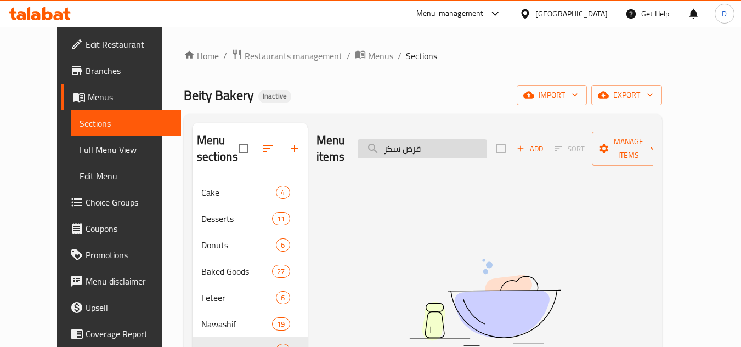
click at [413, 145] on input "قرص سكر" at bounding box center [422, 148] width 129 height 19
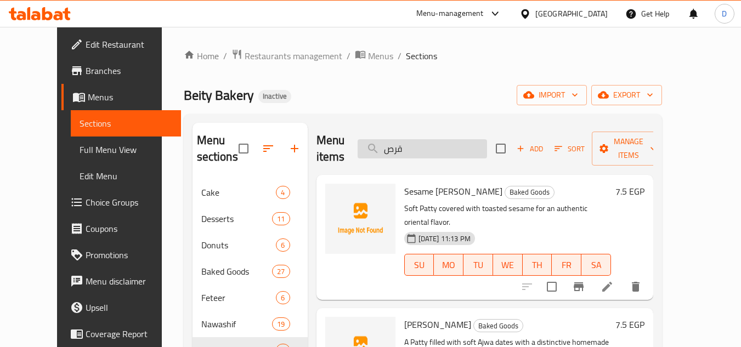
click at [415, 149] on input "قرص" at bounding box center [422, 148] width 129 height 19
type input "="
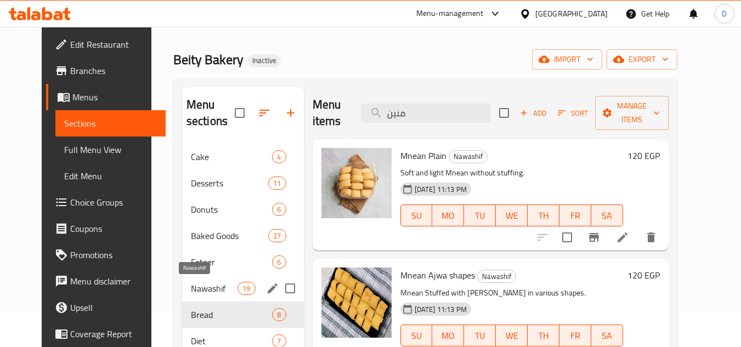
scroll to position [55, 0]
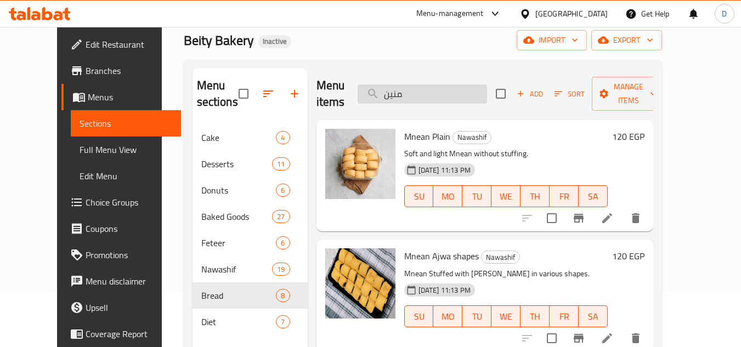
click at [410, 97] on input "منين" at bounding box center [422, 93] width 129 height 19
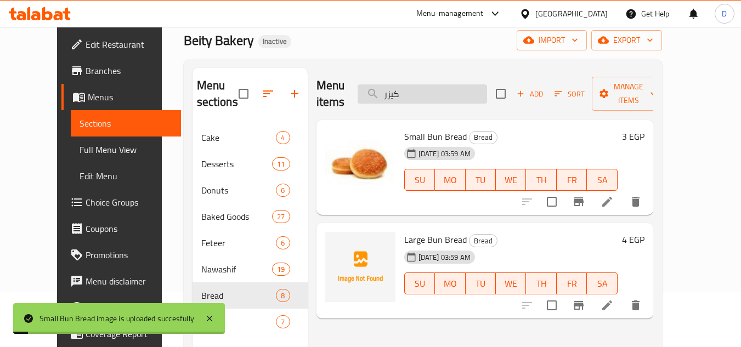
click at [410, 86] on input "كيزر" at bounding box center [422, 93] width 129 height 19
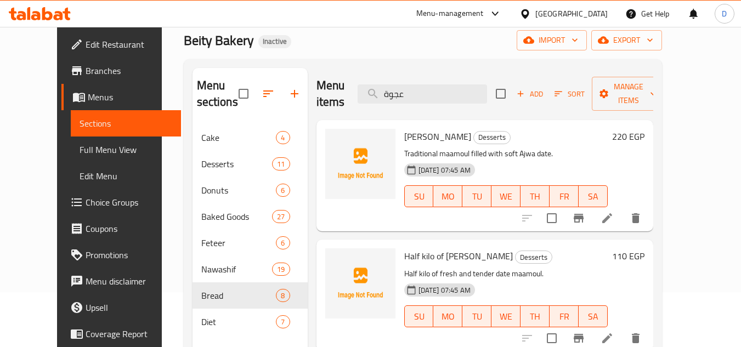
type input "عجوة"
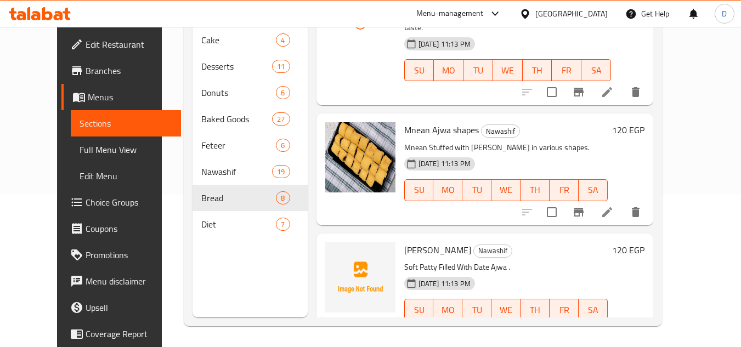
scroll to position [154, 0]
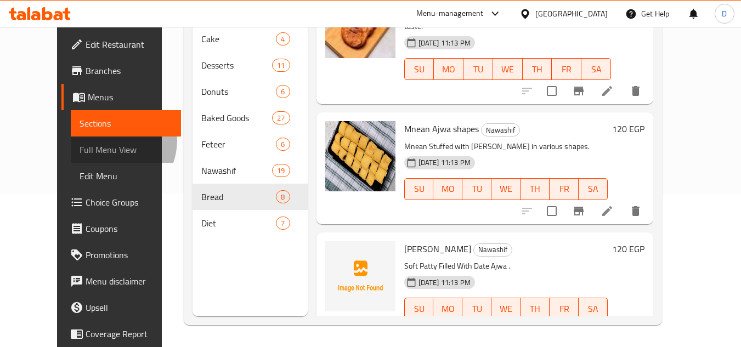
click at [71, 141] on link "Full Menu View" at bounding box center [126, 150] width 110 height 26
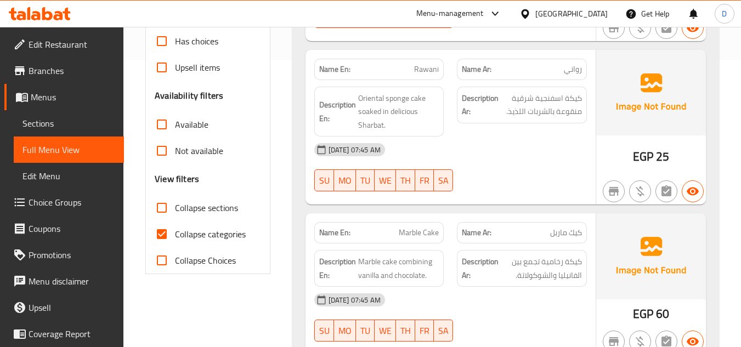
scroll to position [318, 0]
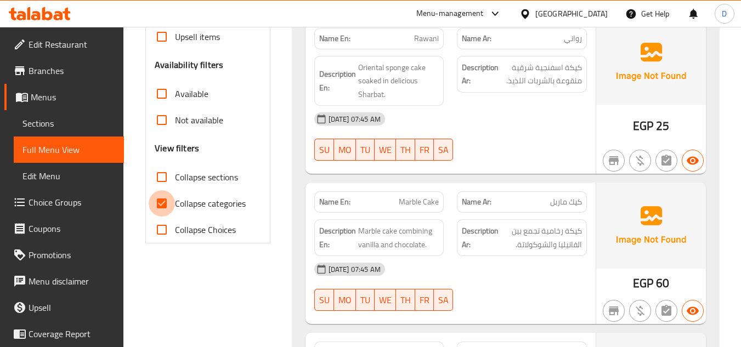
click at [171, 204] on input "Collapse categories" at bounding box center [162, 203] width 26 height 26
checkbox input "false"
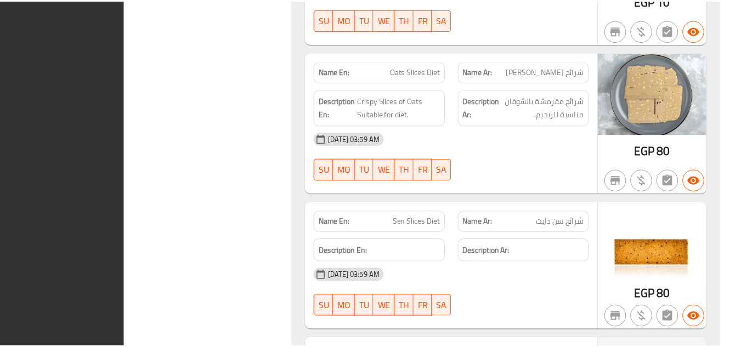
scroll to position [13984, 0]
